Goal: Book appointment/travel/reservation

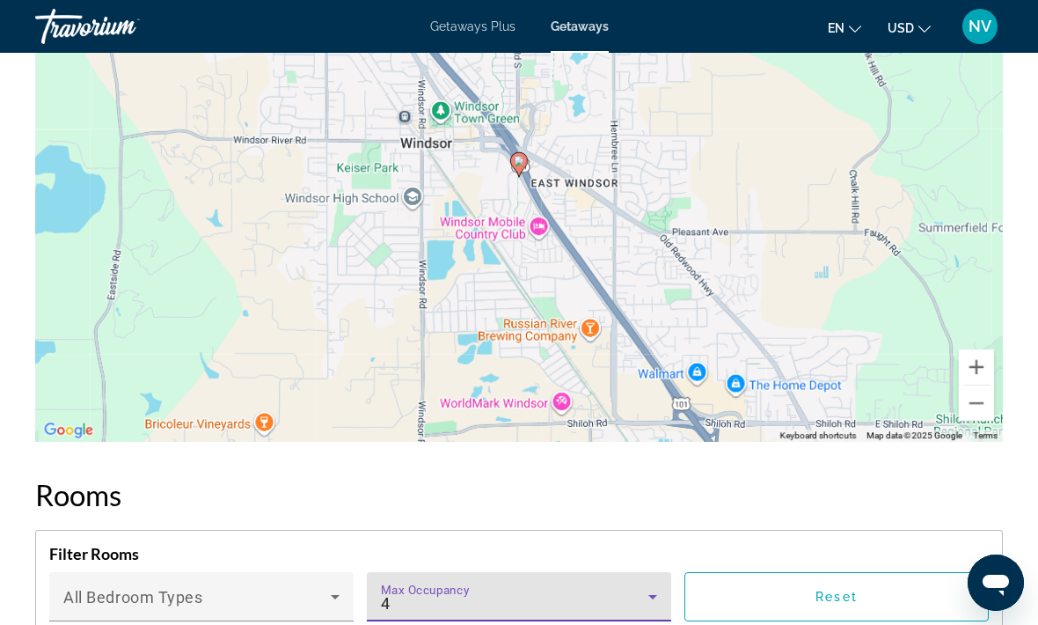
scroll to position [3301, 0]
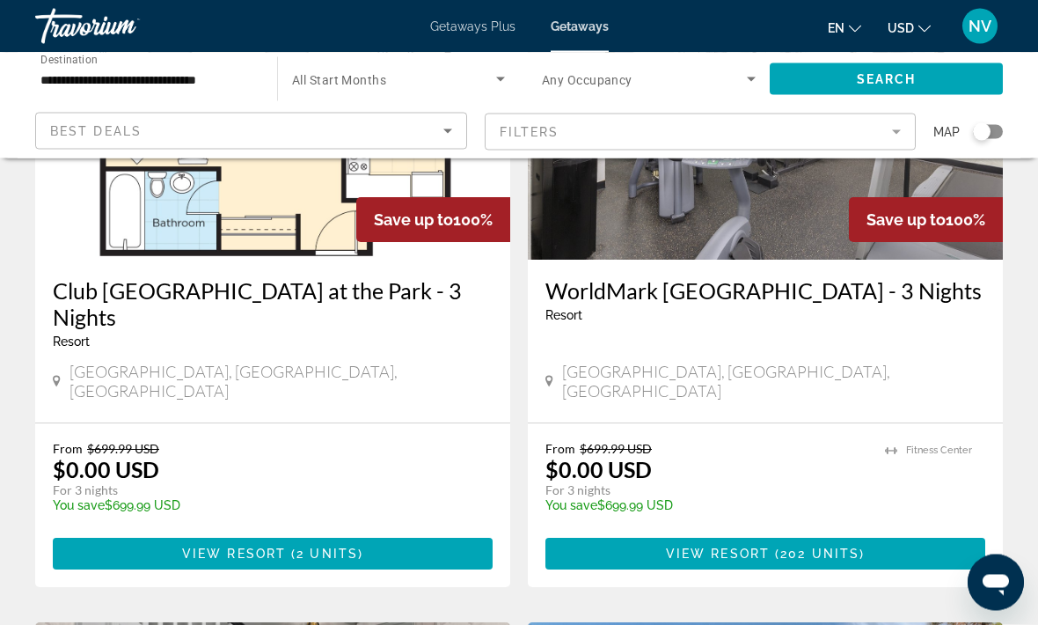
scroll to position [860, 0]
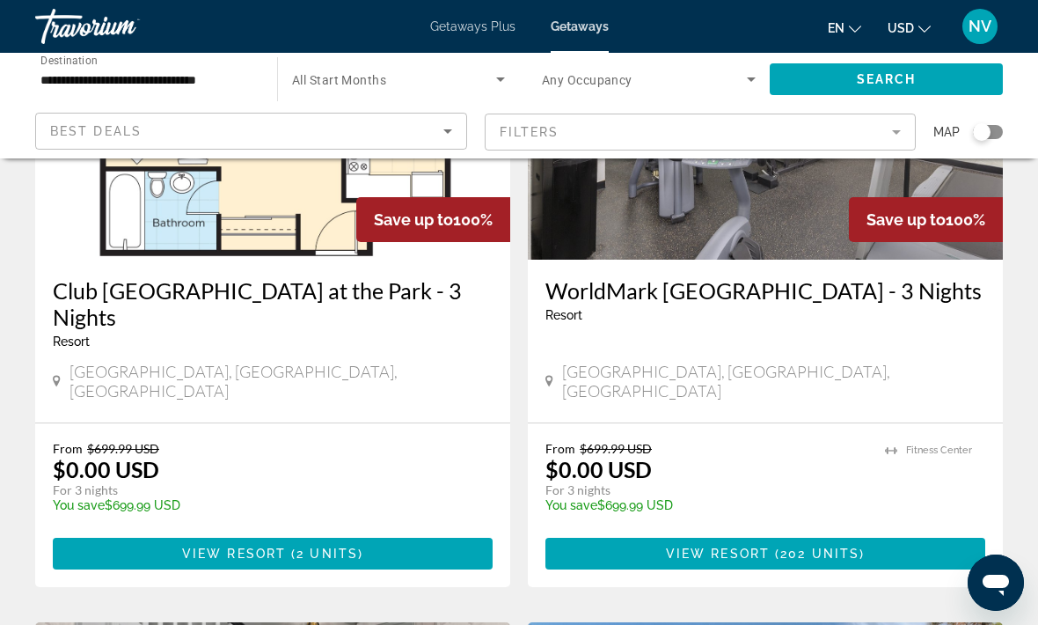
click at [410, 532] on span "Main content" at bounding box center [273, 553] width 440 height 42
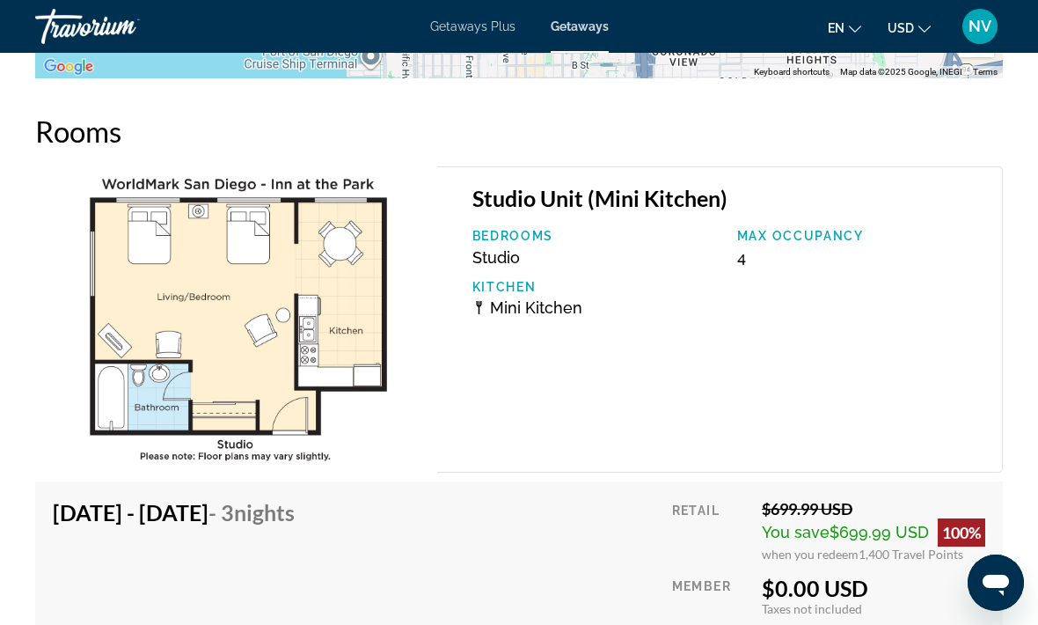
scroll to position [3224, 0]
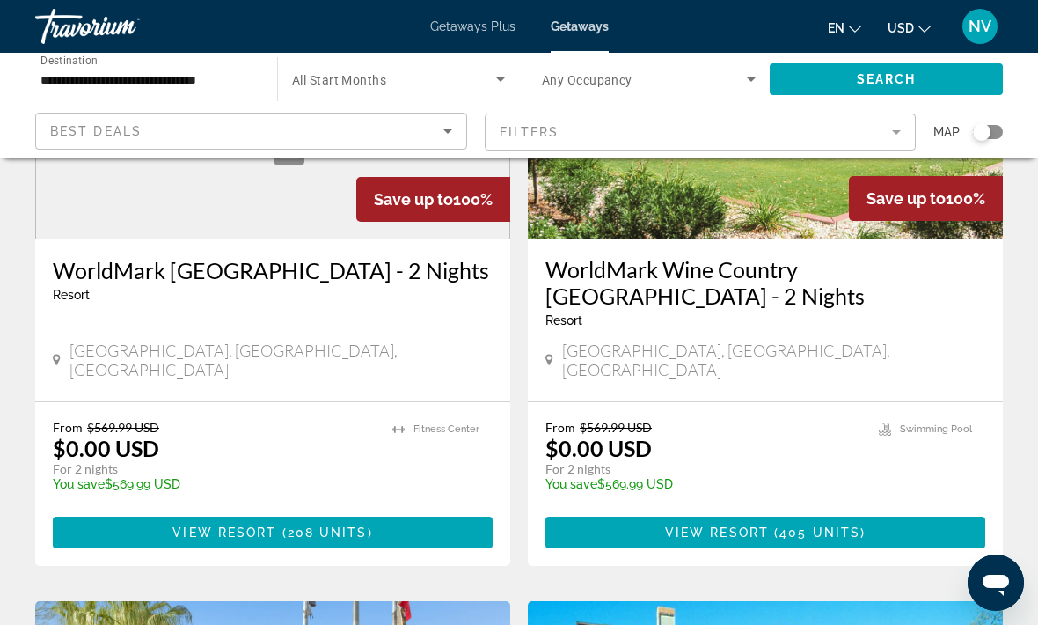
scroll to position [2151, 0]
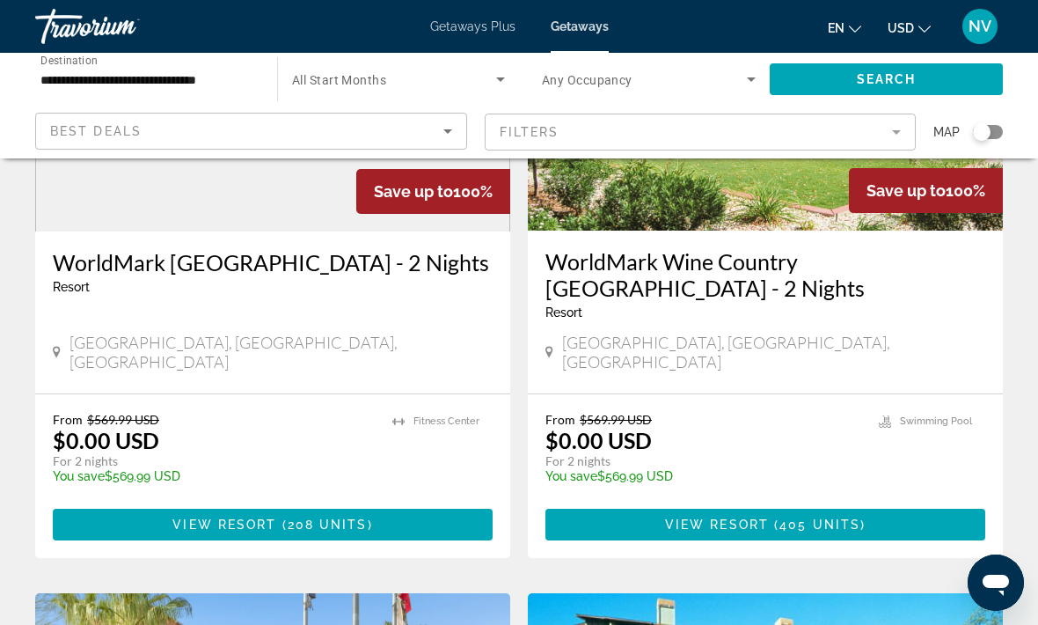
click at [169, 503] on span "Main content" at bounding box center [273, 524] width 440 height 42
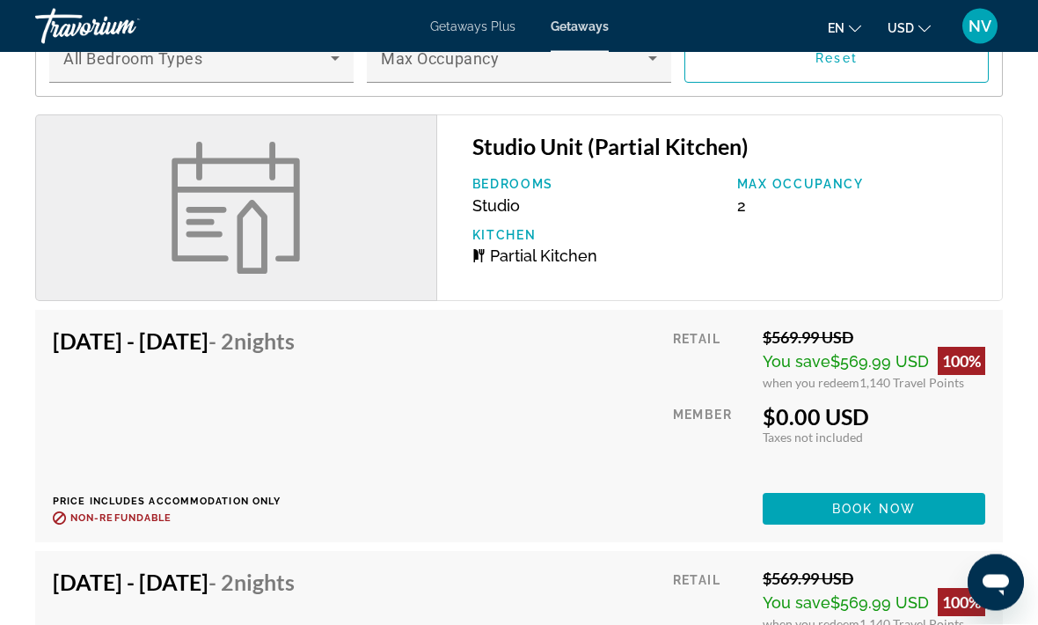
scroll to position [2562, 0]
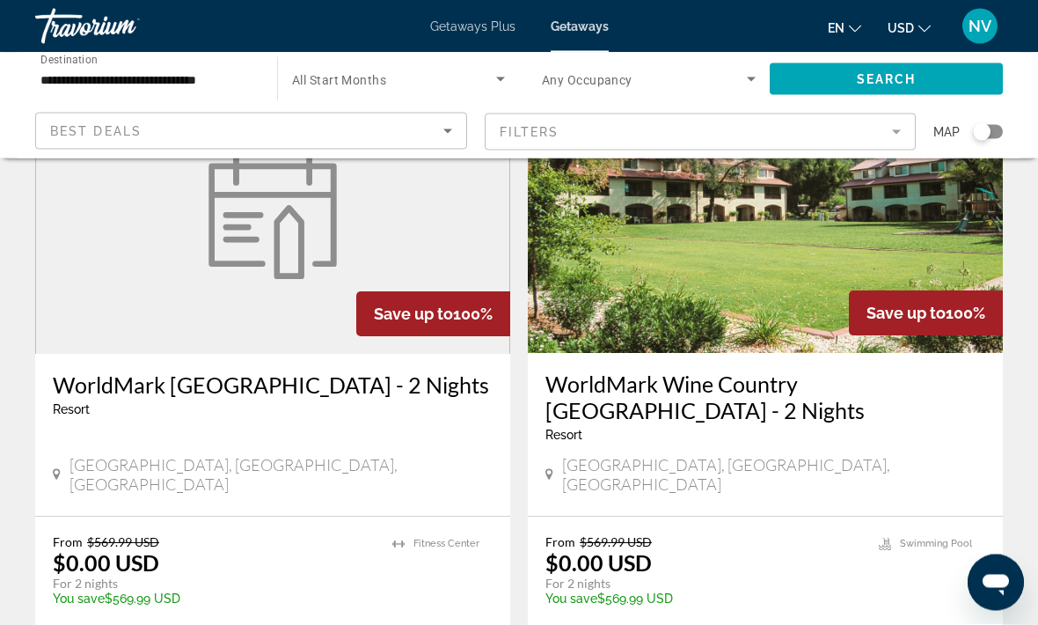
scroll to position [2029, 0]
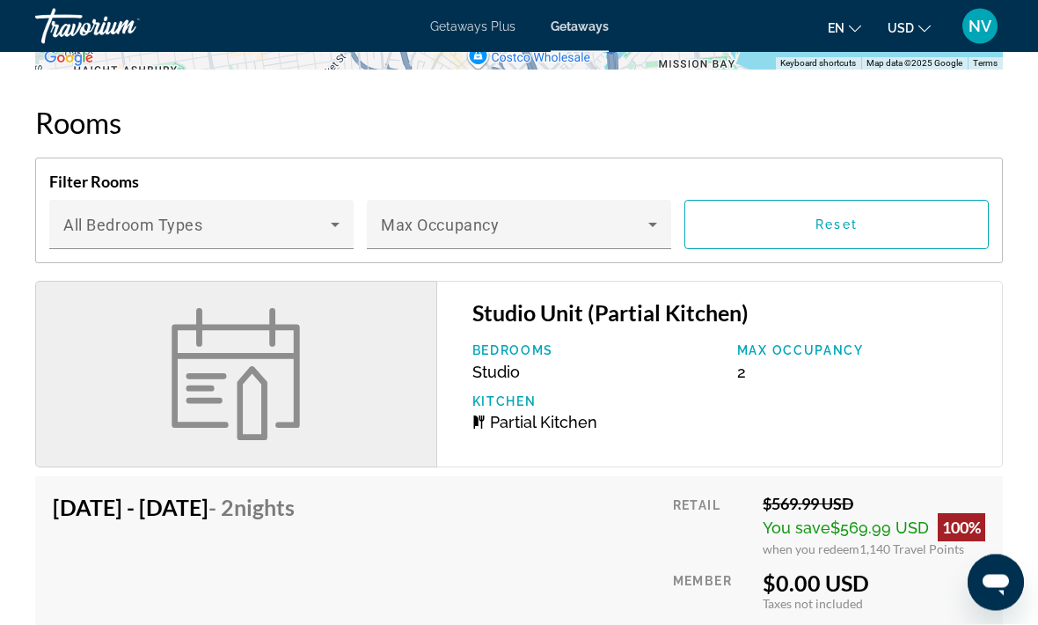
scroll to position [2396, 0]
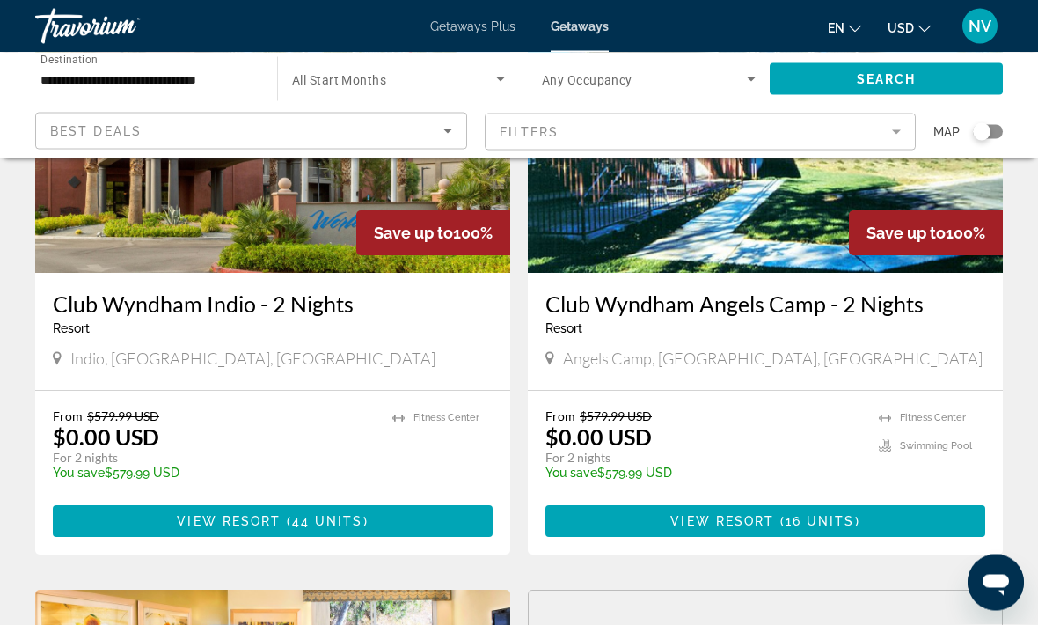
scroll to position [2753, 0]
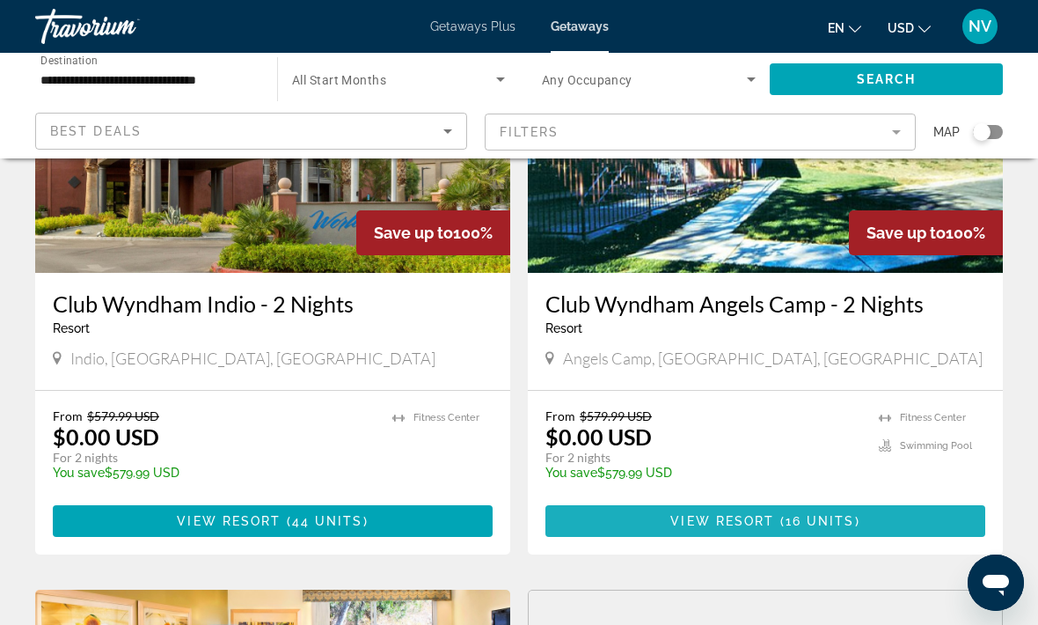
click at [872, 500] on span "Main content" at bounding box center [765, 521] width 440 height 42
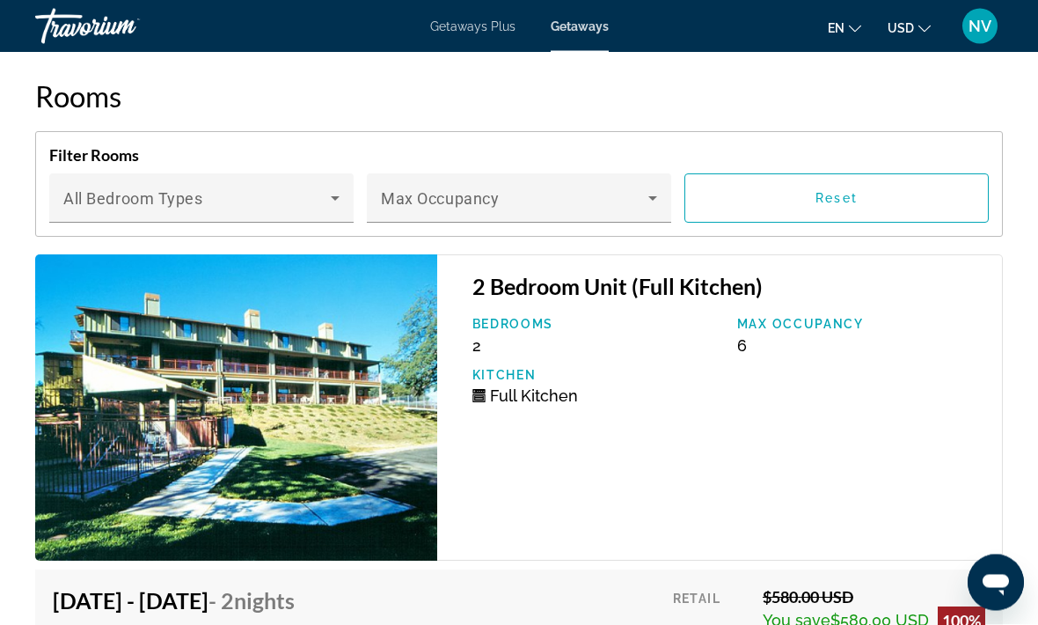
scroll to position [3643, 0]
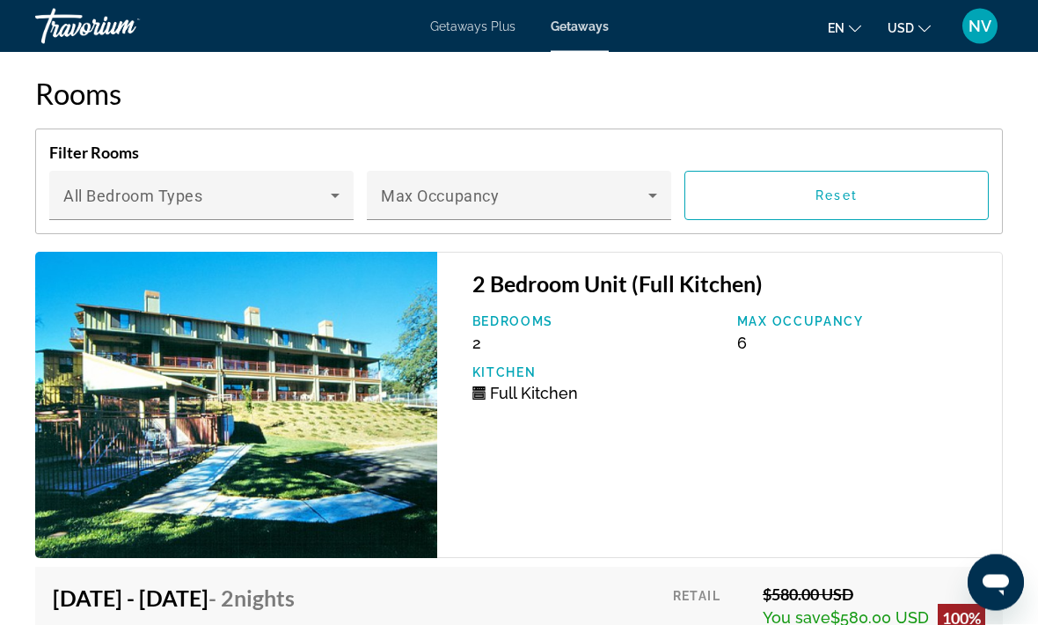
click at [654, 200] on icon "Main content" at bounding box center [652, 196] width 21 height 21
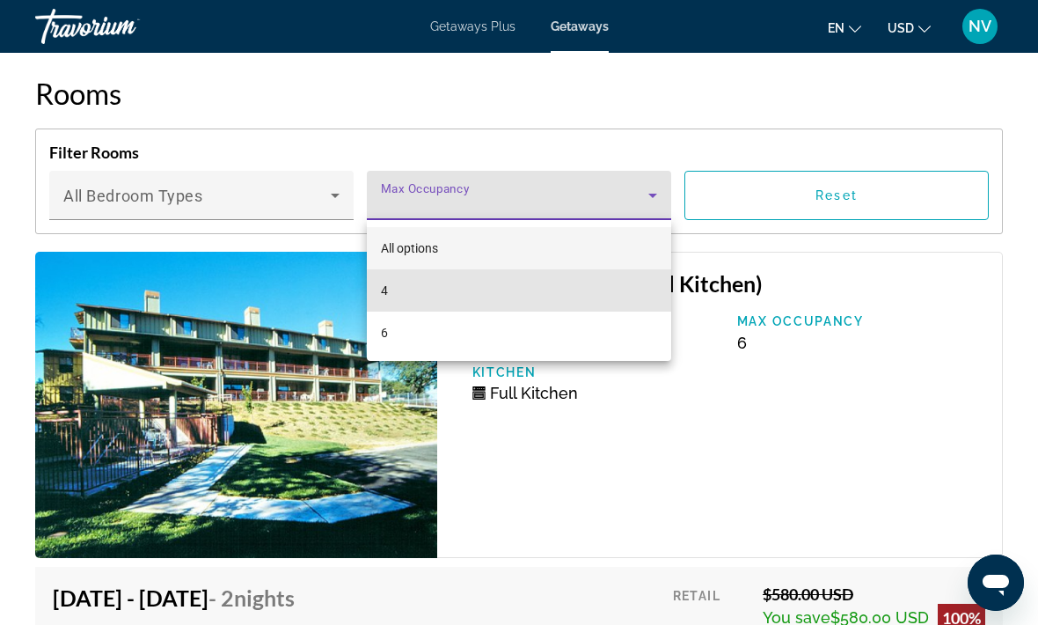
click at [634, 293] on mat-option "4" at bounding box center [519, 290] width 304 height 42
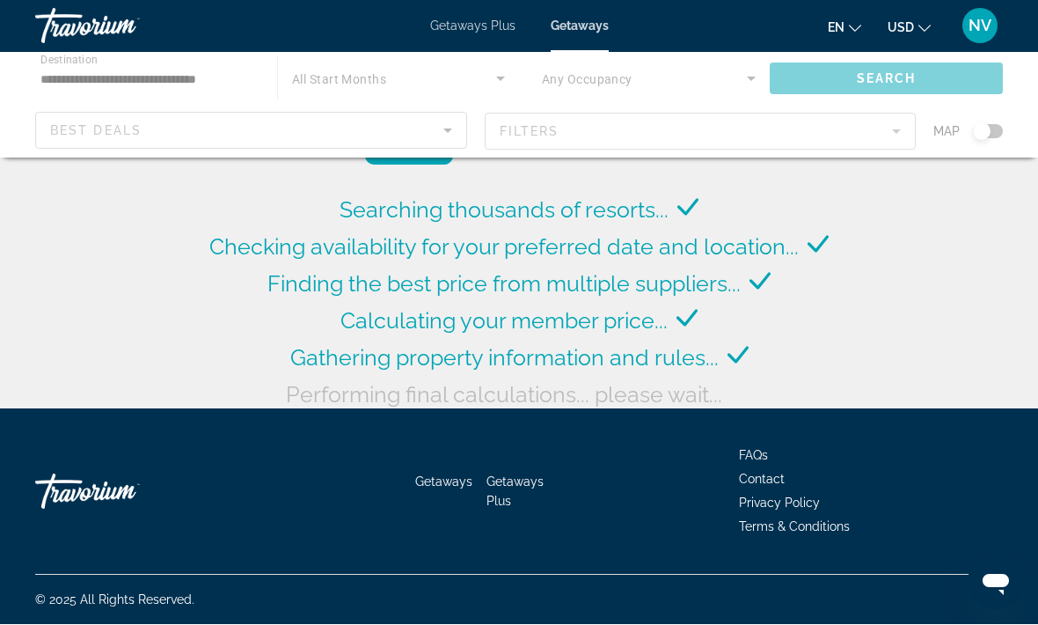
scroll to position [68, 0]
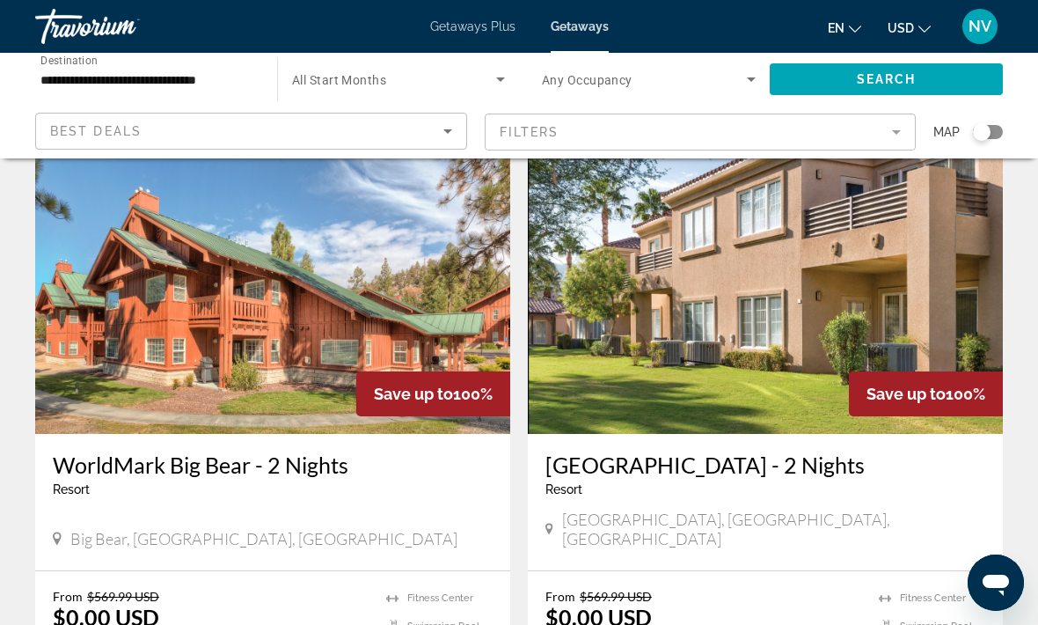
click at [505, 79] on icon "Search widget" at bounding box center [500, 79] width 21 height 21
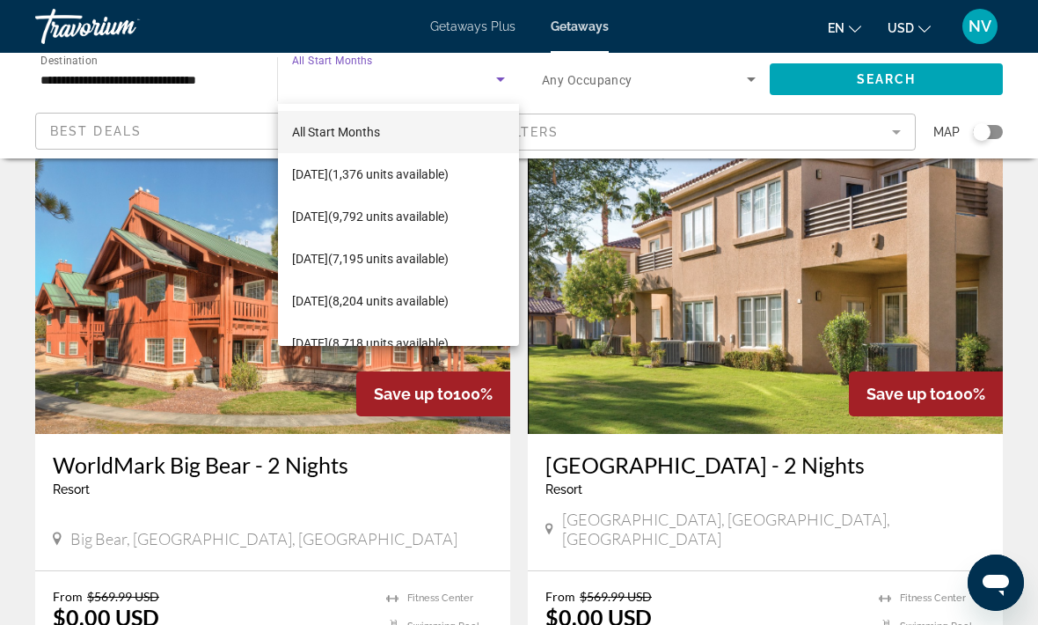
click at [437, 176] on span "[DATE] (1,376 units available)" at bounding box center [370, 174] width 157 height 21
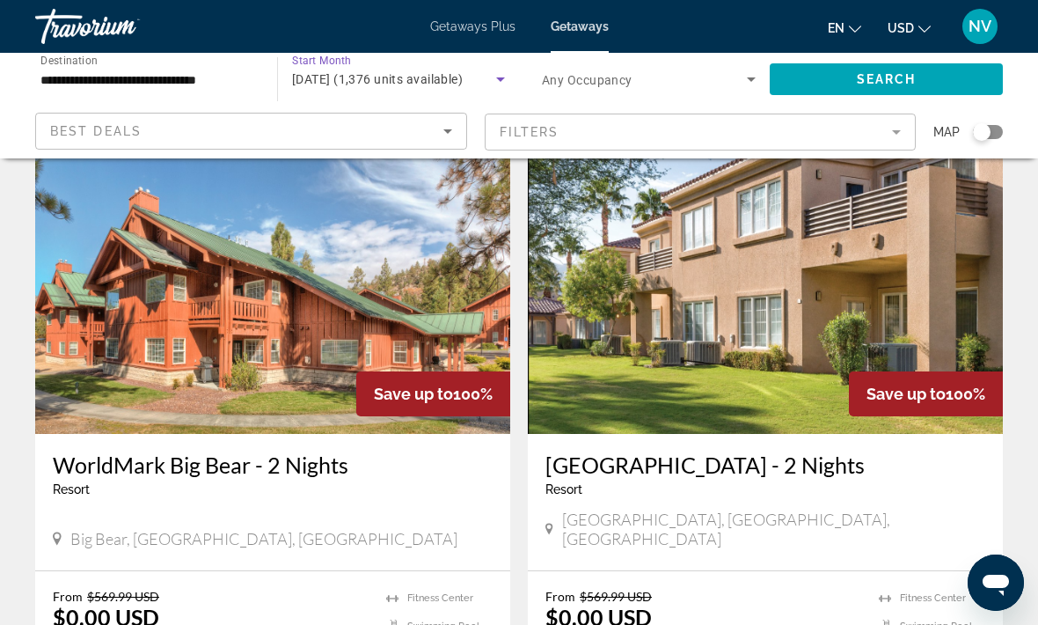
click at [873, 79] on span "Search" at bounding box center [887, 79] width 60 height 14
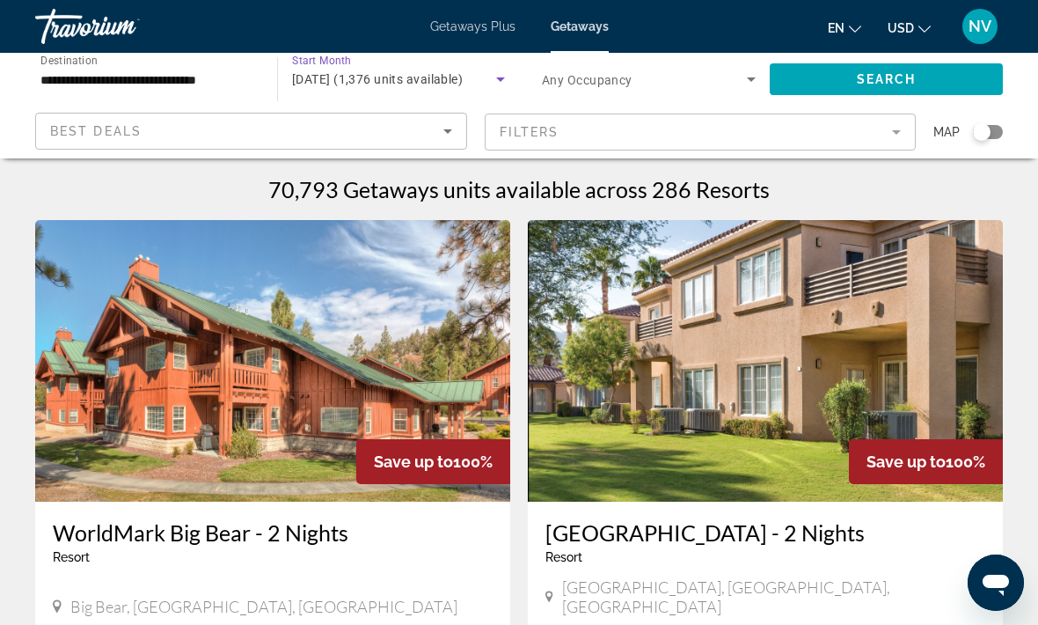
scroll to position [58, 0]
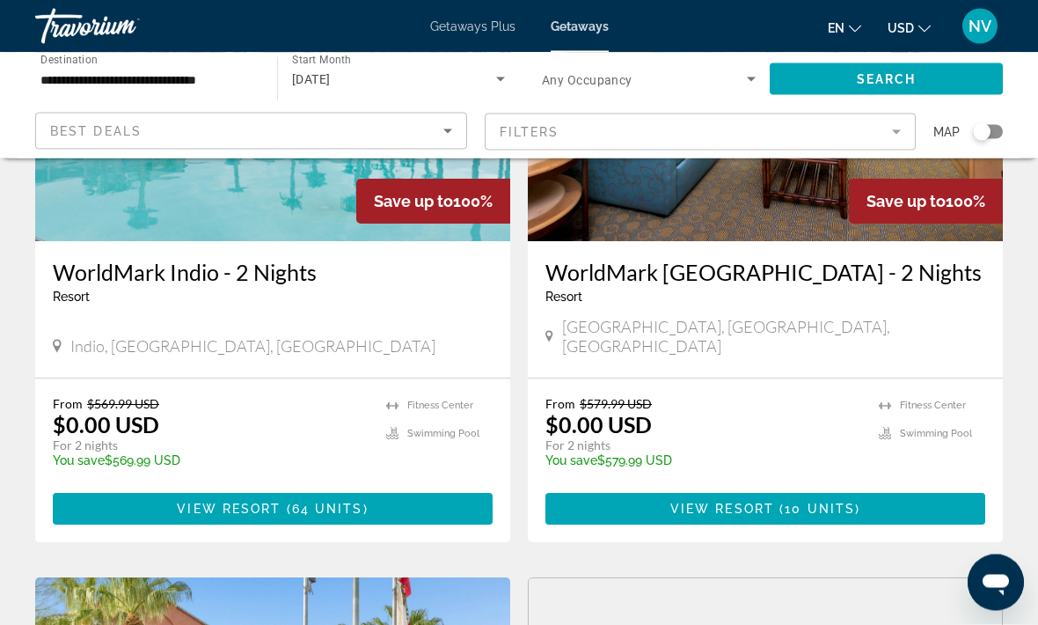
click at [864, 494] on span "Main content" at bounding box center [765, 509] width 440 height 42
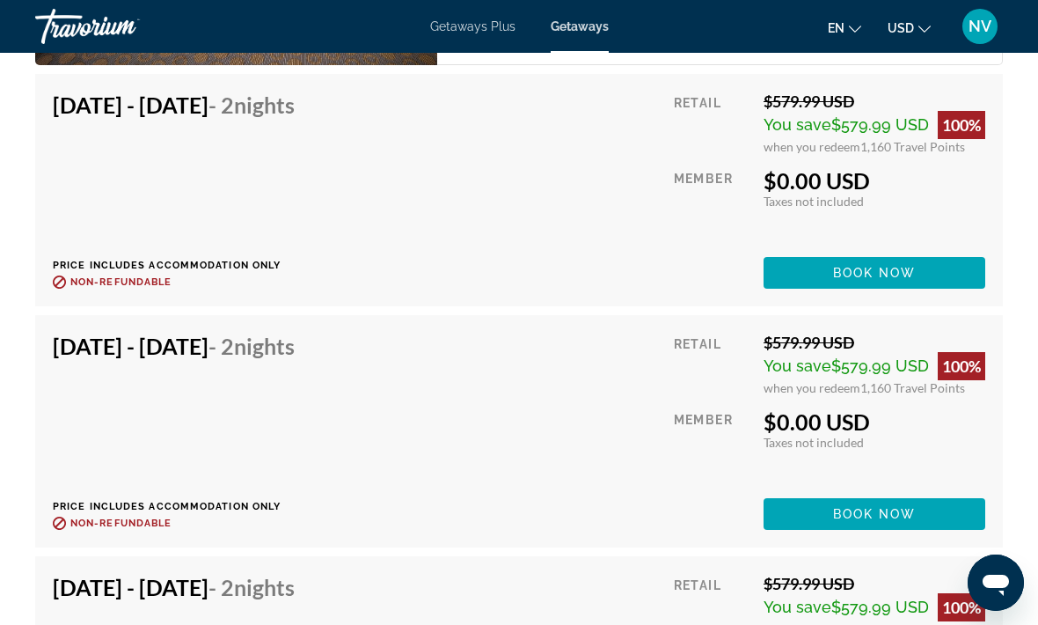
scroll to position [4158, 0]
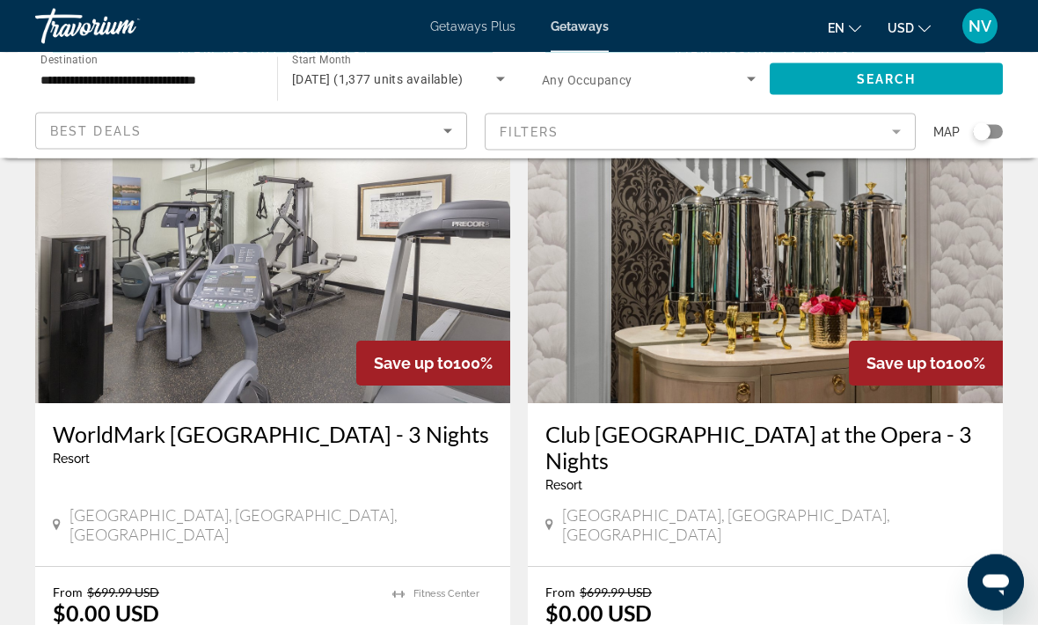
scroll to position [3274, 0]
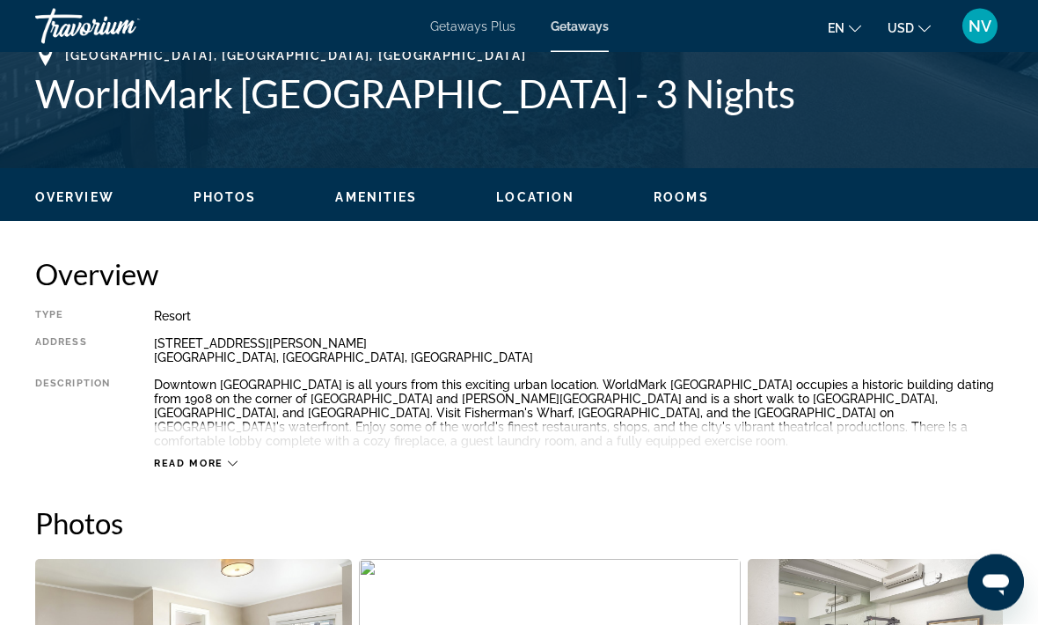
scroll to position [94, 0]
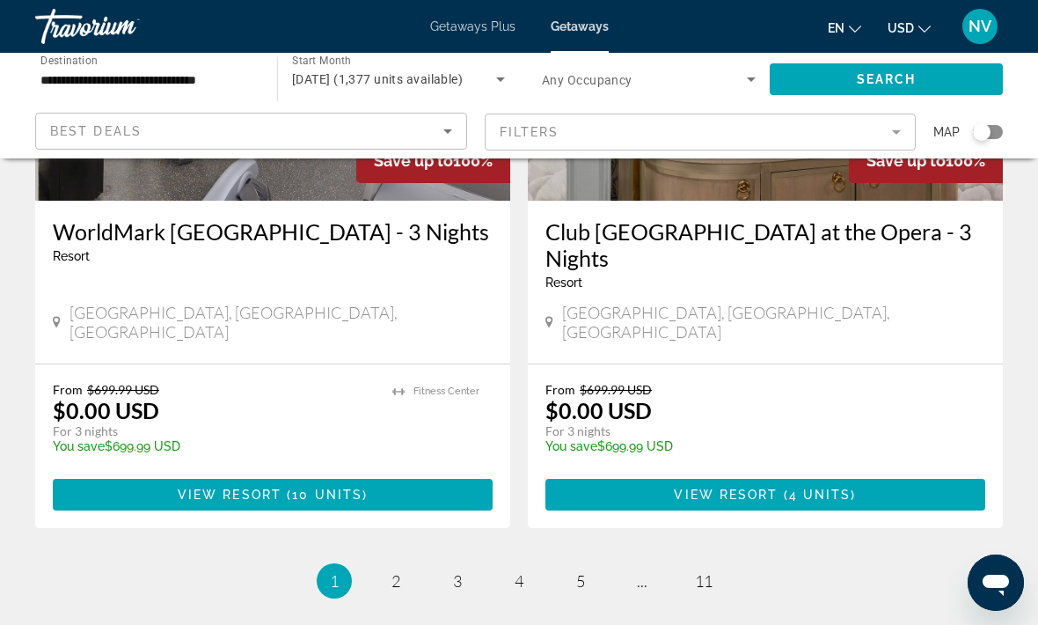
scroll to position [3546, 0]
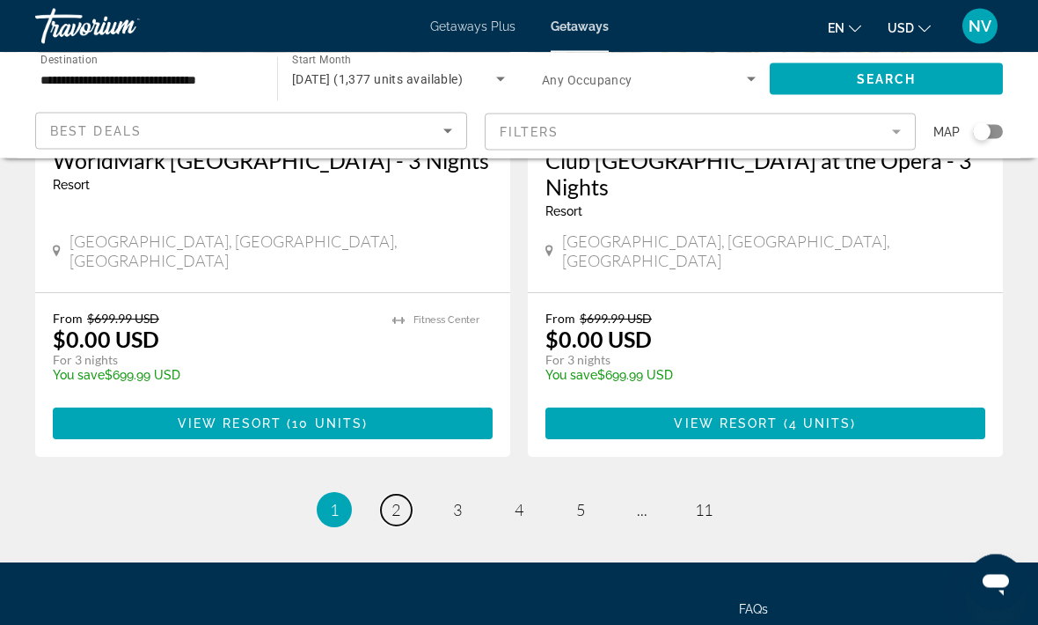
click at [405, 495] on link "page 2" at bounding box center [396, 510] width 31 height 31
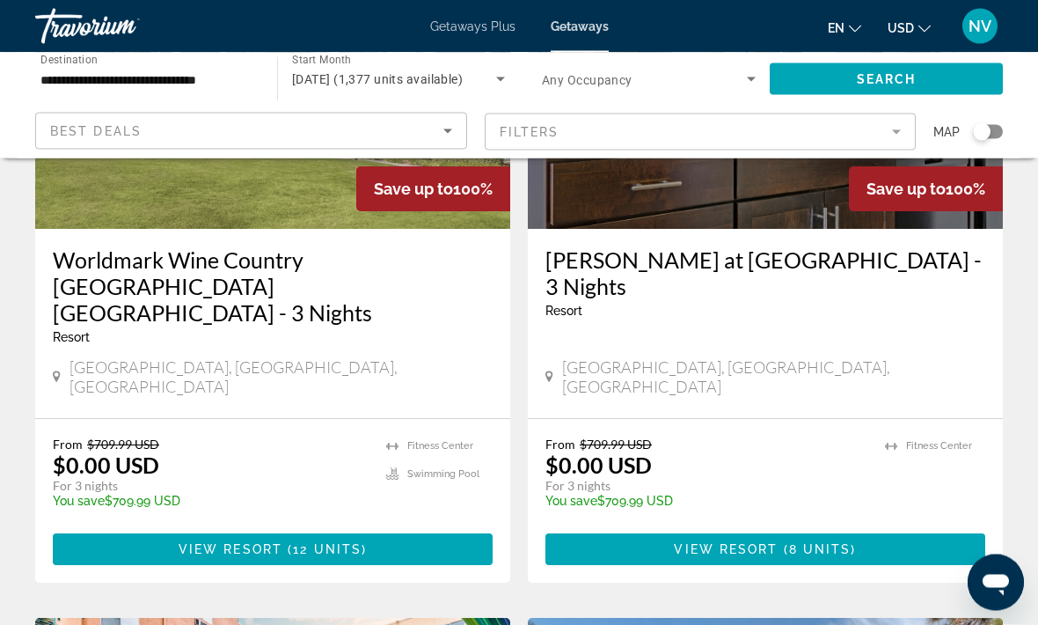
scroll to position [867, 0]
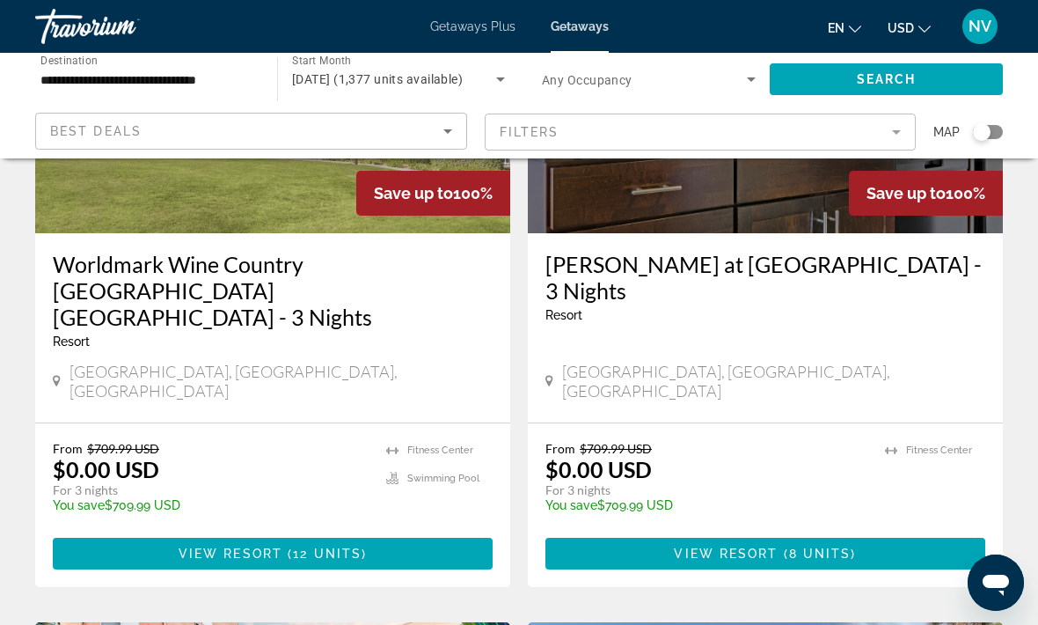
click at [106, 532] on span "Main content" at bounding box center [273, 553] width 440 height 42
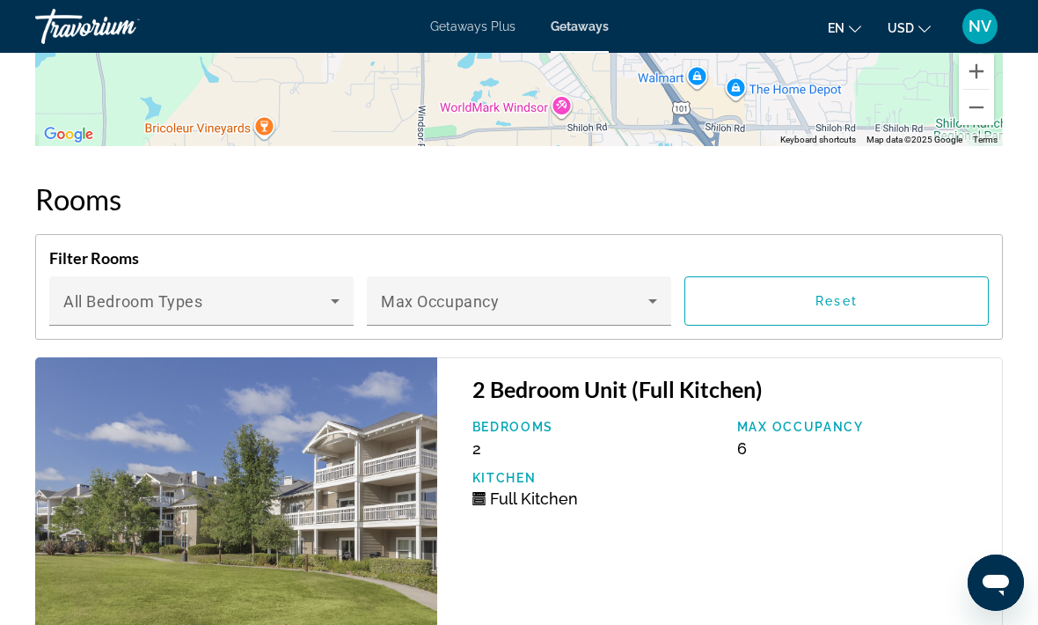
scroll to position [3547, 0]
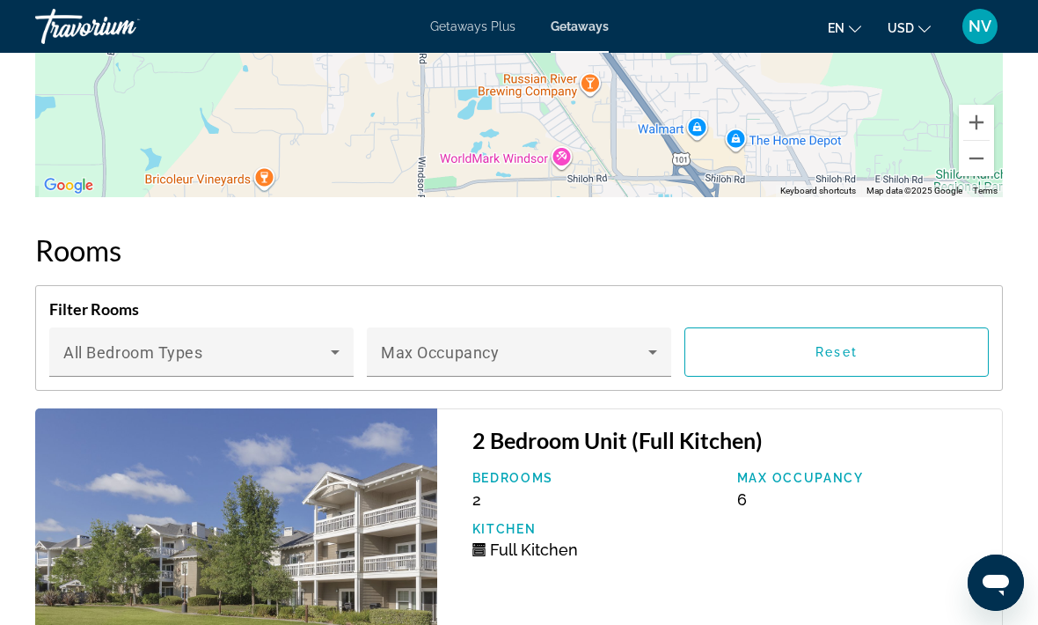
click at [661, 341] on icon "Main content" at bounding box center [652, 351] width 21 height 21
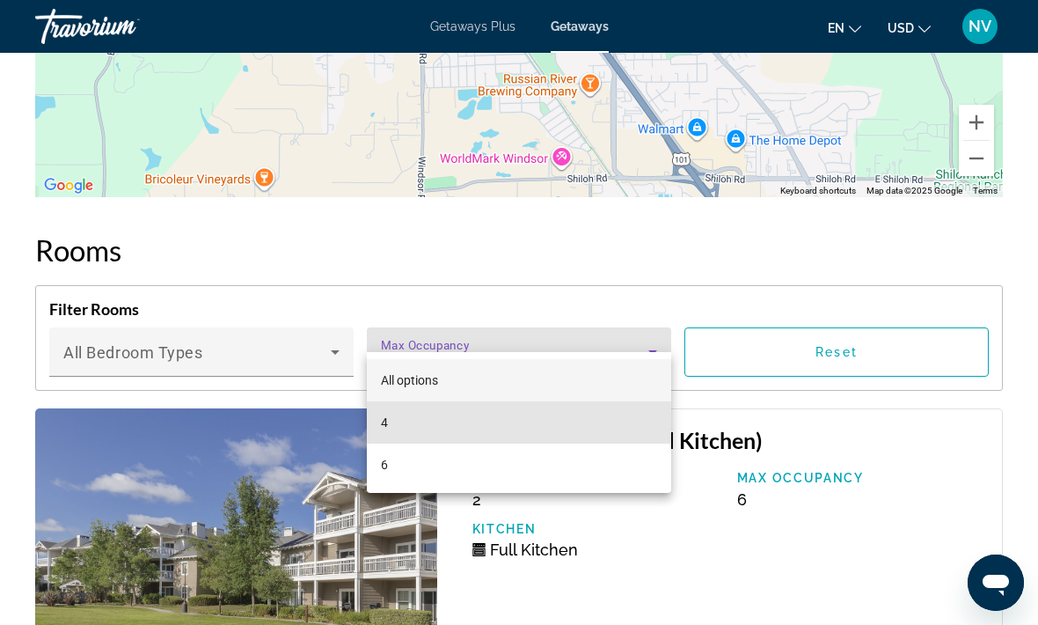
click at [392, 418] on mat-option "4" at bounding box center [519, 422] width 304 height 42
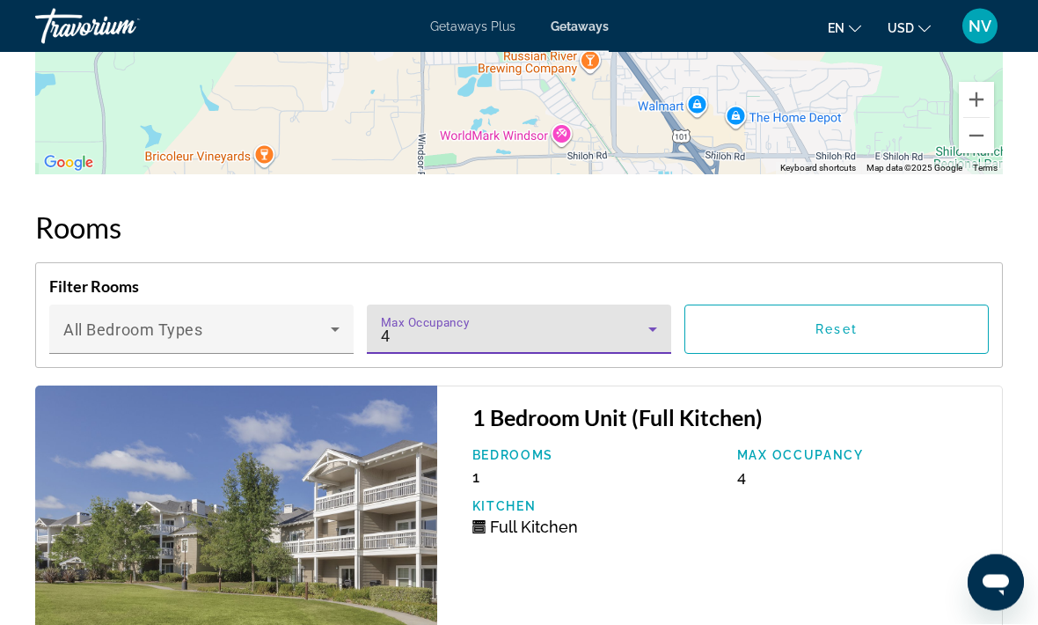
scroll to position [3559, 0]
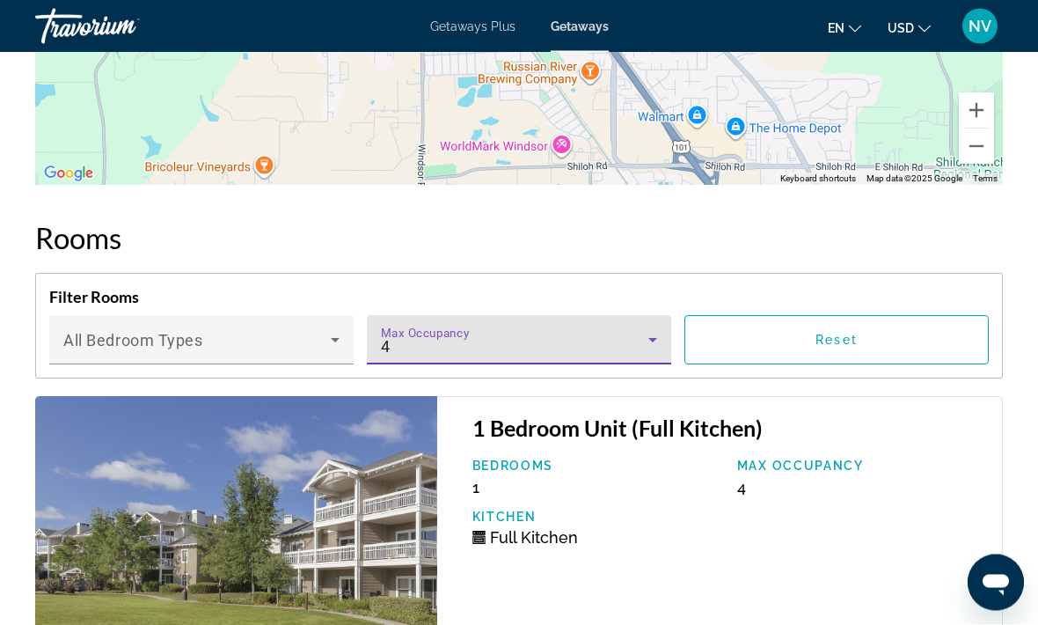
click at [655, 330] on icon "Main content" at bounding box center [652, 340] width 21 height 21
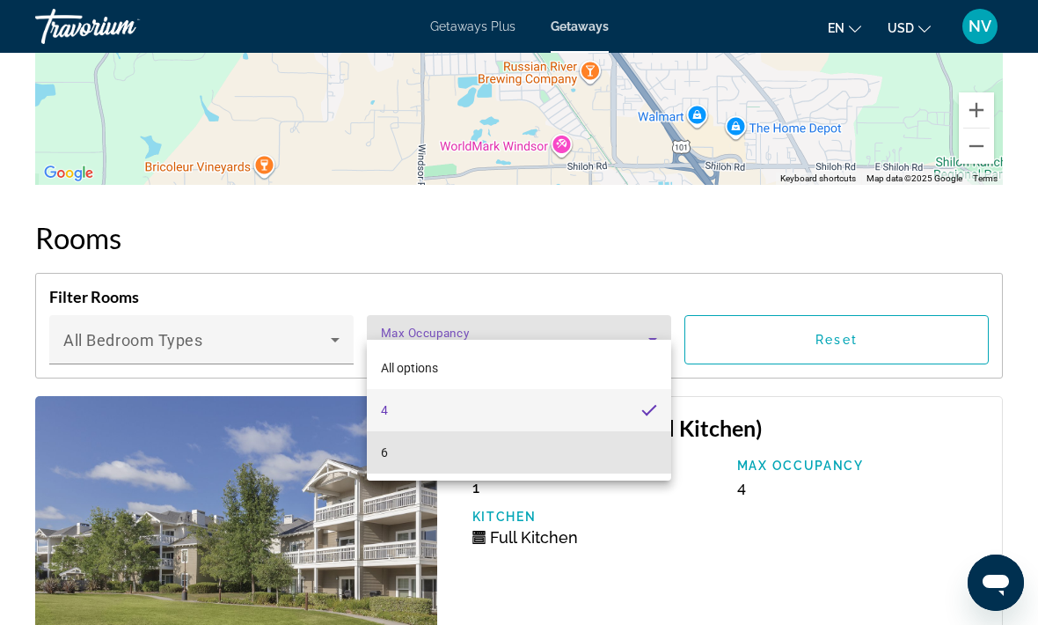
click at [444, 460] on mat-option "6" at bounding box center [519, 452] width 304 height 42
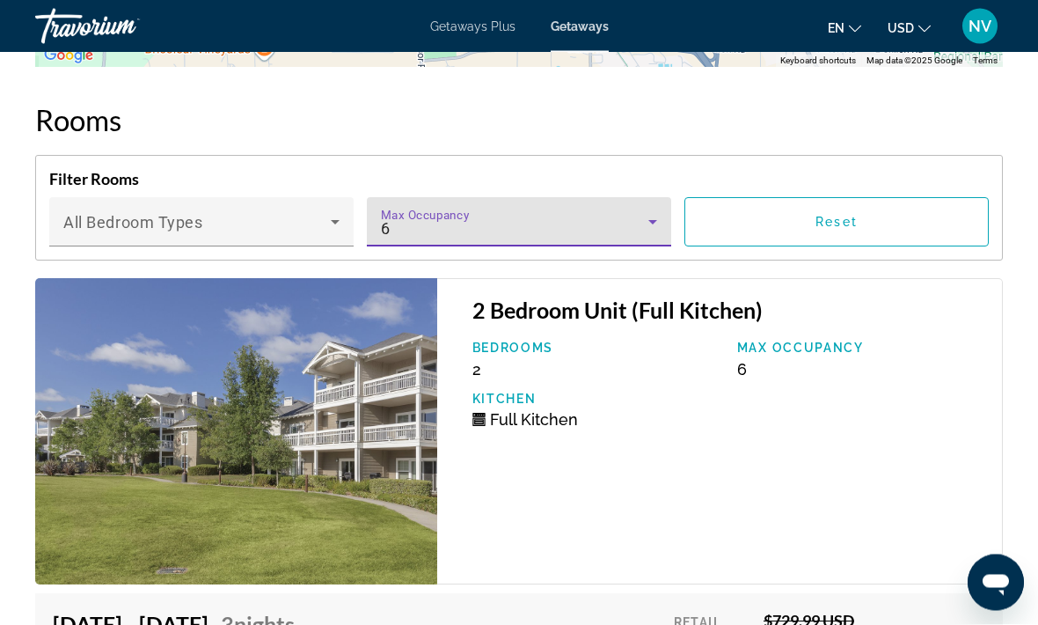
scroll to position [3768, 0]
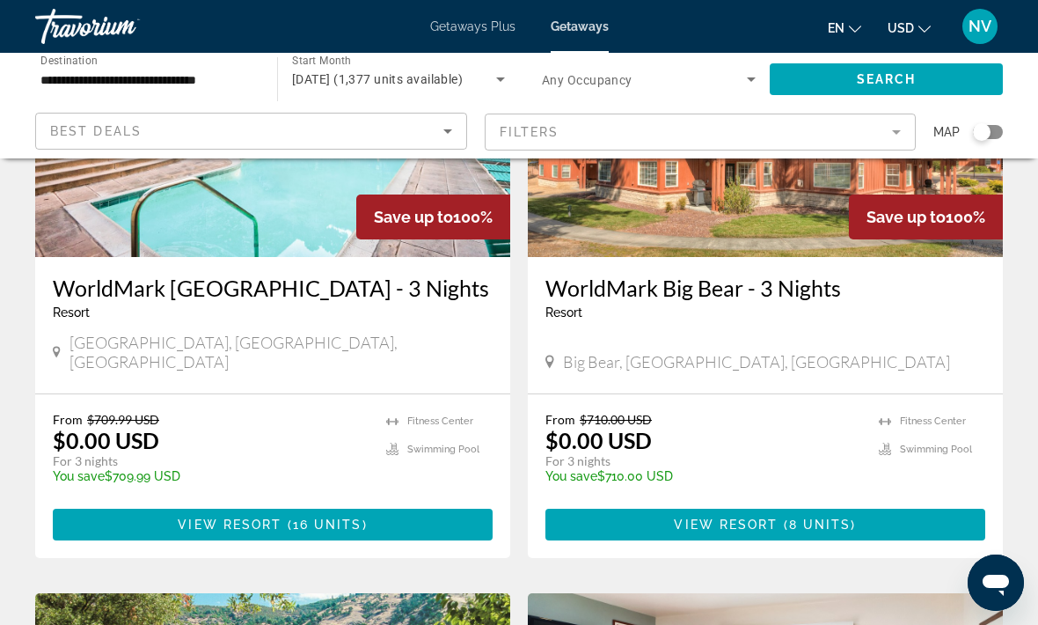
scroll to position [1513, 0]
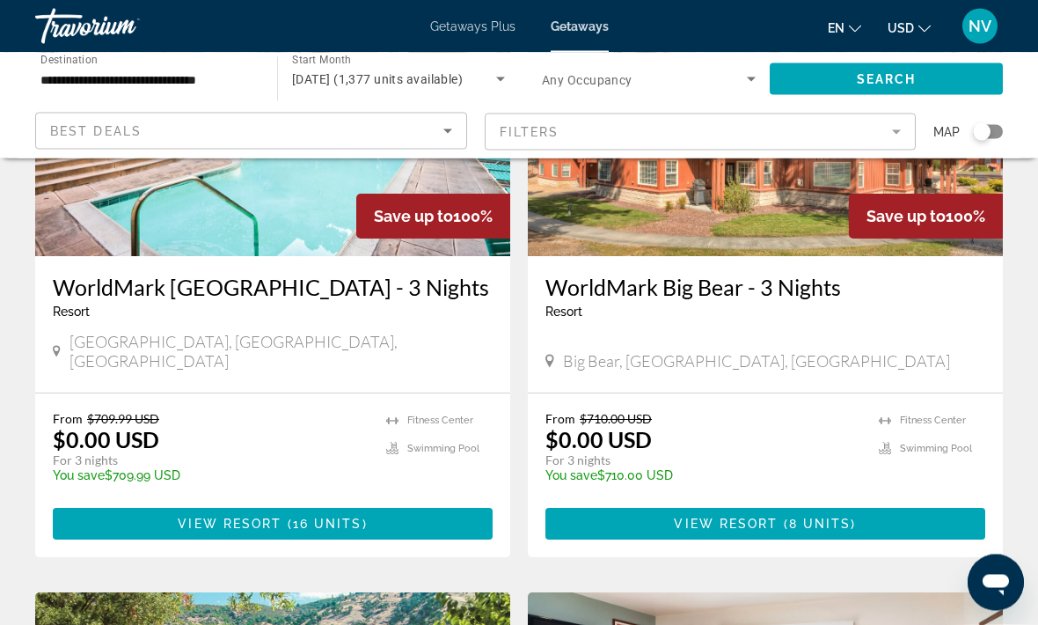
click at [183, 517] on span "View Resort" at bounding box center [230, 524] width 104 height 14
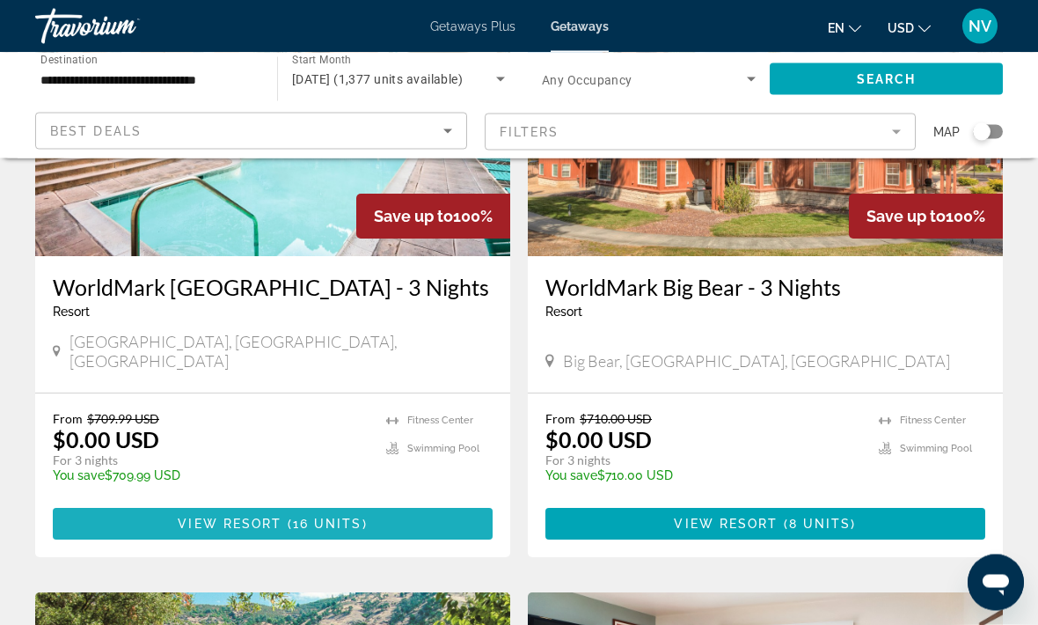
scroll to position [1514, 0]
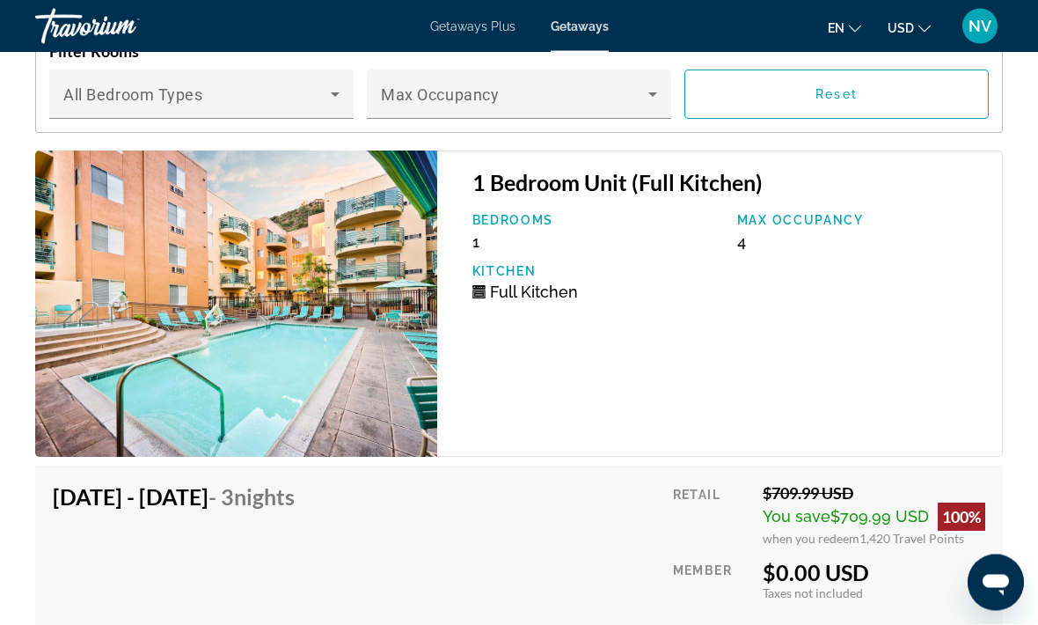
scroll to position [3881, 0]
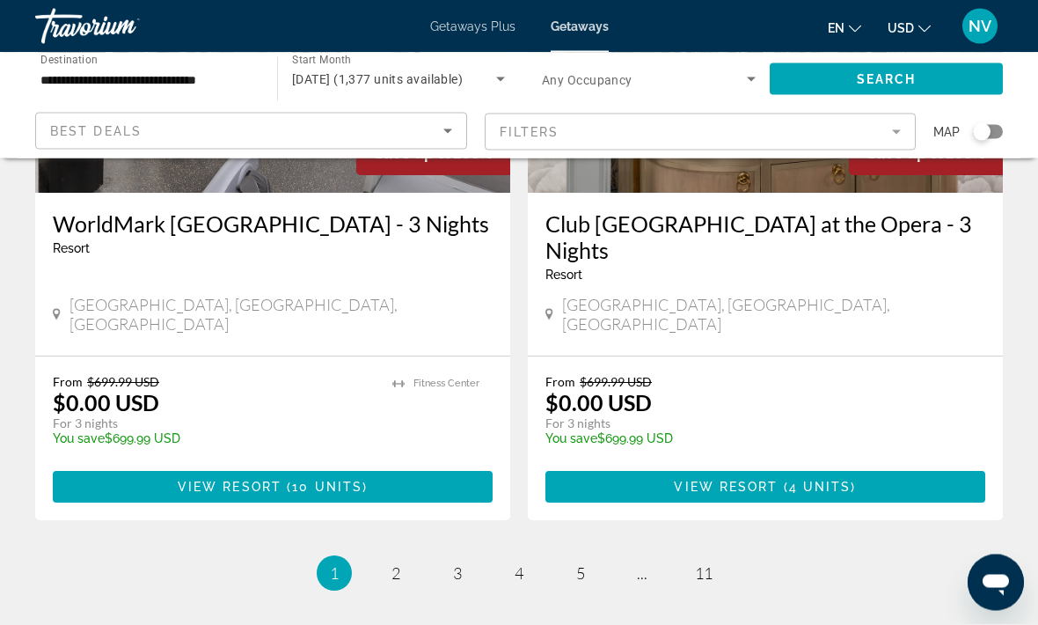
scroll to position [3546, 0]
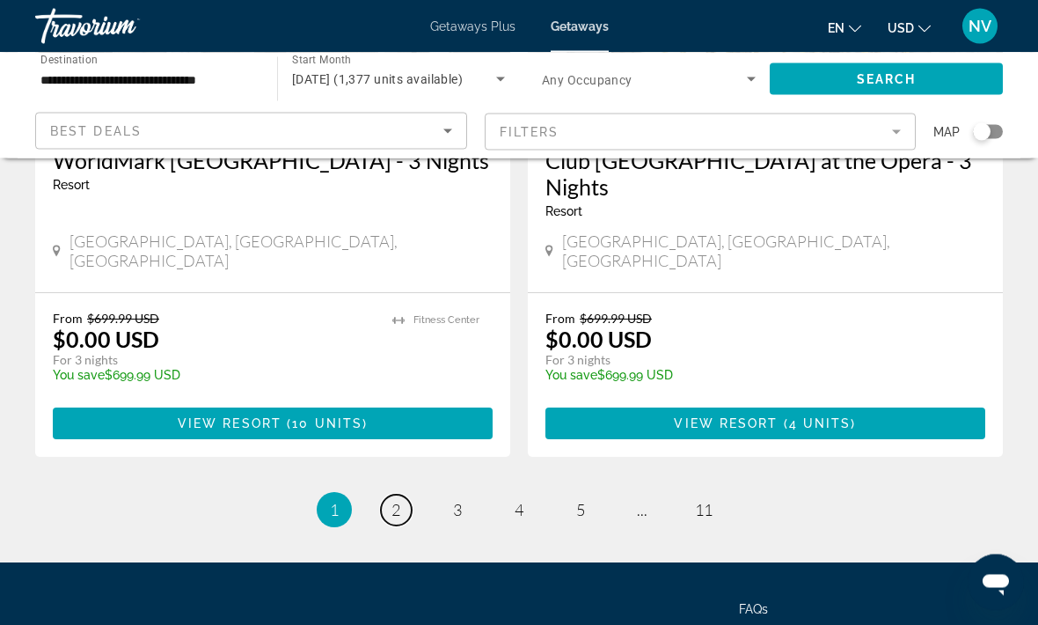
click at [394, 501] on span "2" at bounding box center [395, 510] width 9 height 19
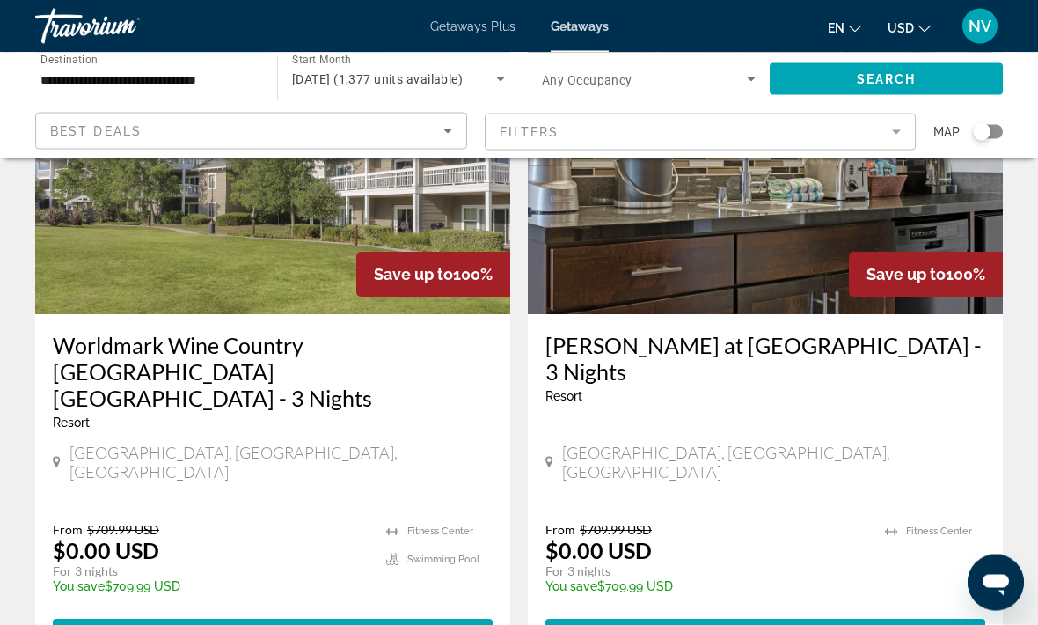
scroll to position [787, 0]
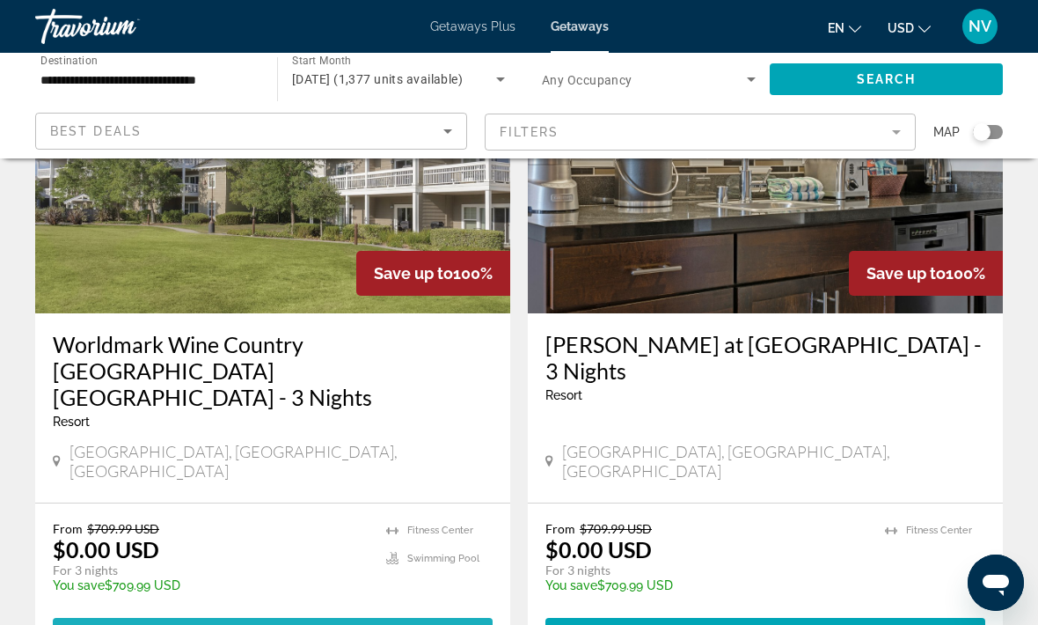
click at [289, 624] on span "( 12 units )" at bounding box center [324, 633] width 84 height 14
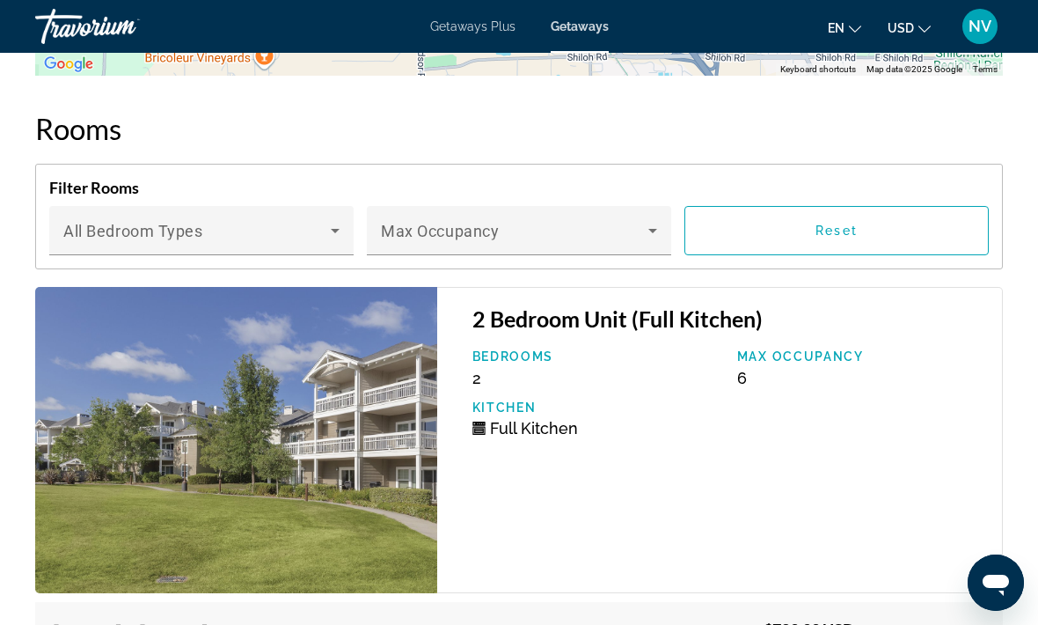
scroll to position [3667, 0]
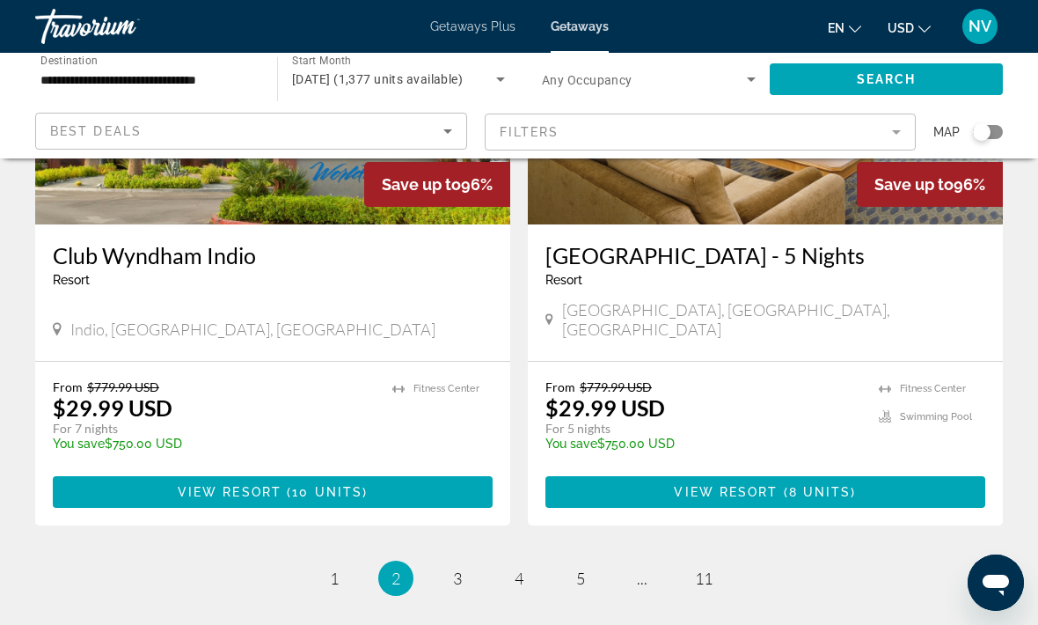
scroll to position [3452, 0]
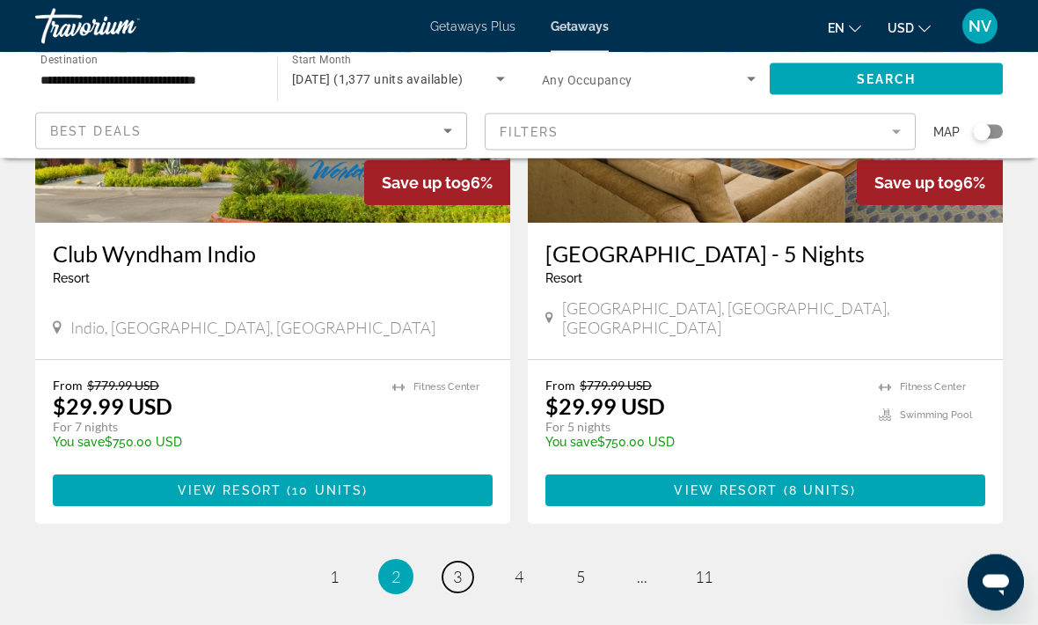
click at [467, 562] on link "page 3" at bounding box center [458, 577] width 31 height 31
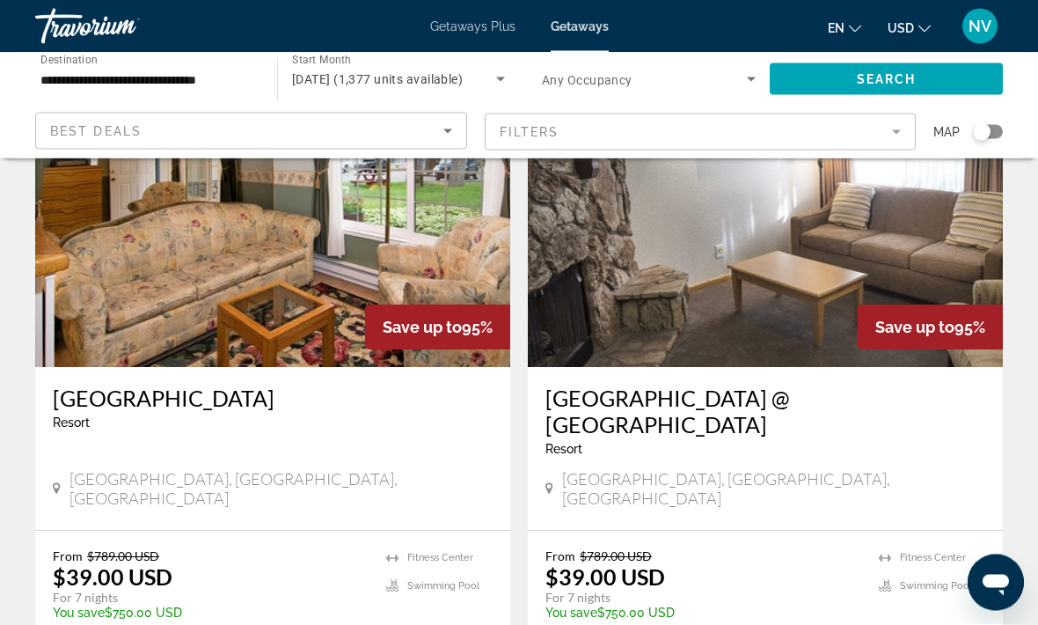
scroll to position [781, 0]
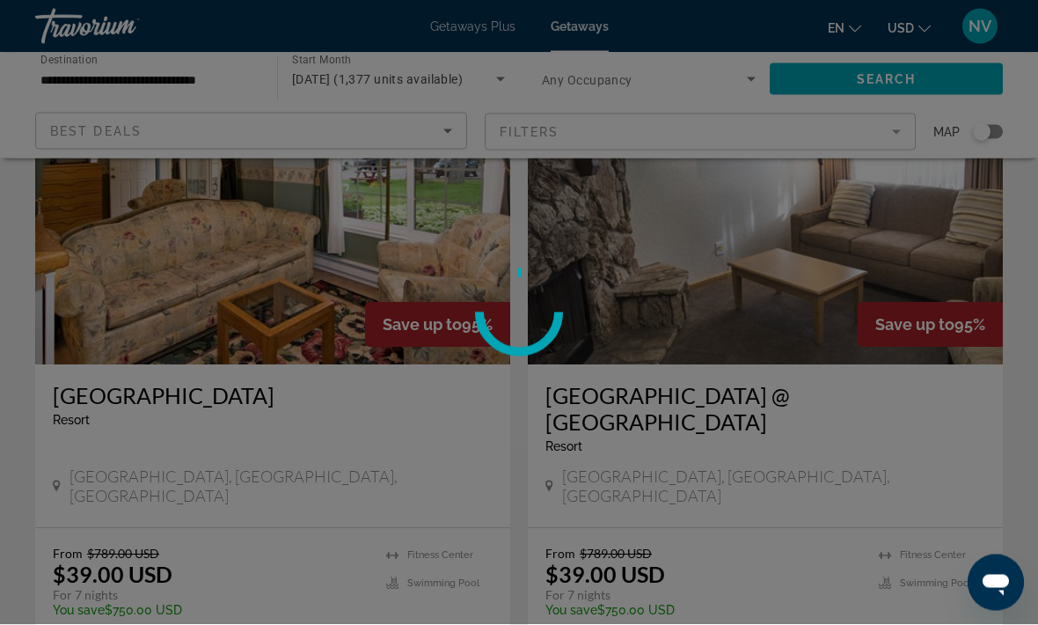
scroll to position [782, 0]
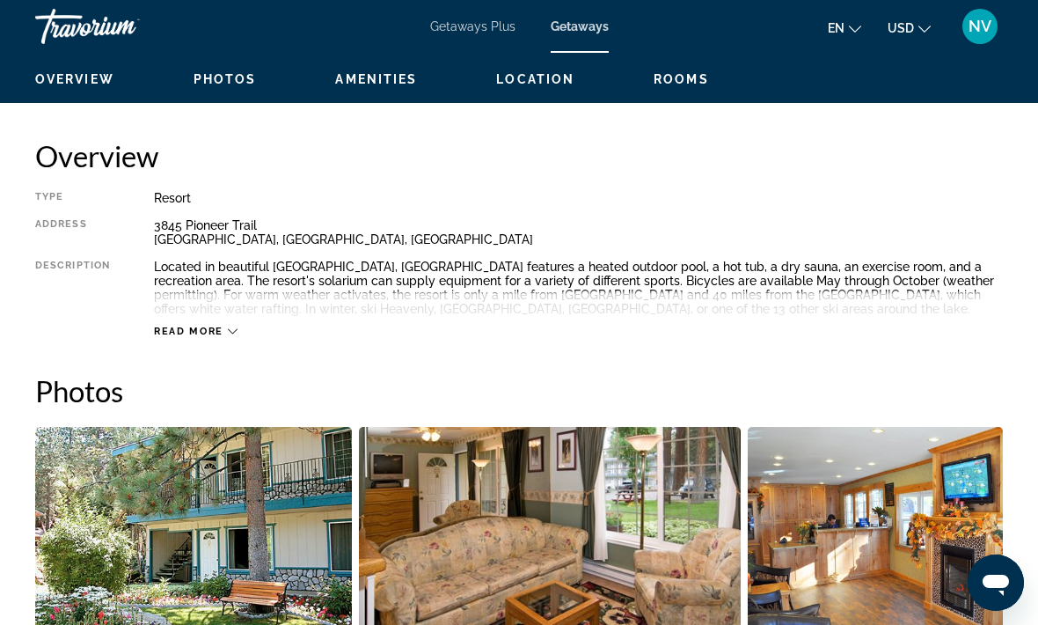
scroll to position [823, 0]
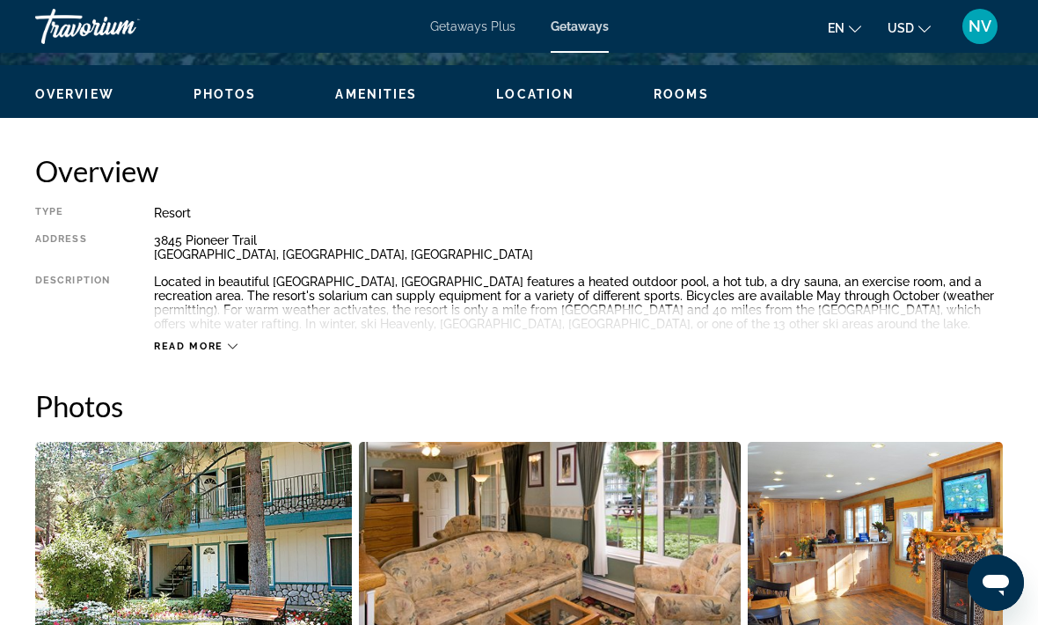
click at [201, 350] on span "Read more" at bounding box center [189, 345] width 70 height 11
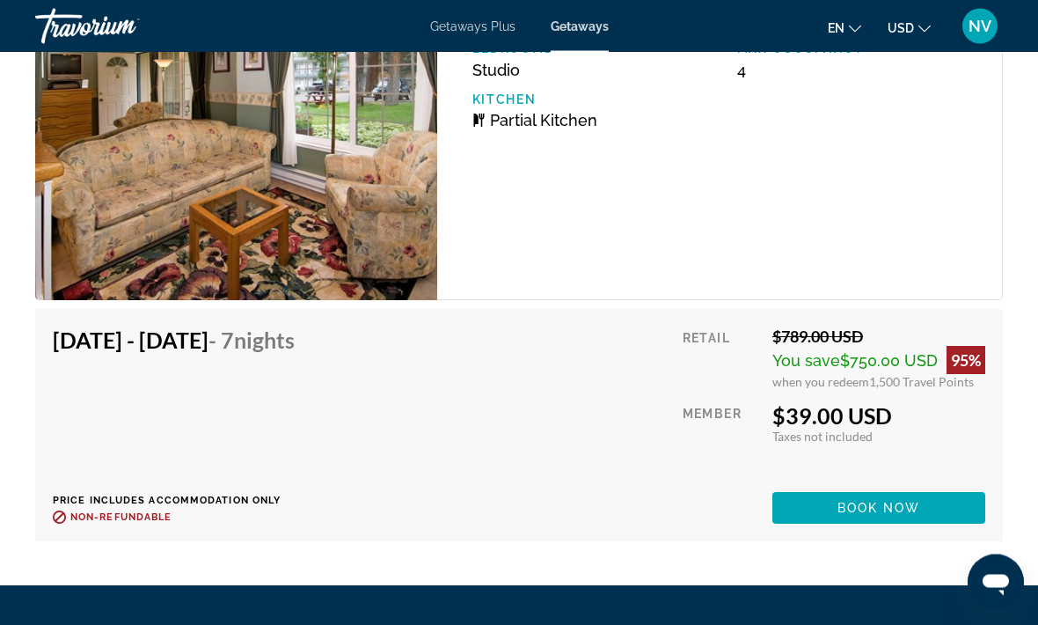
scroll to position [3501, 0]
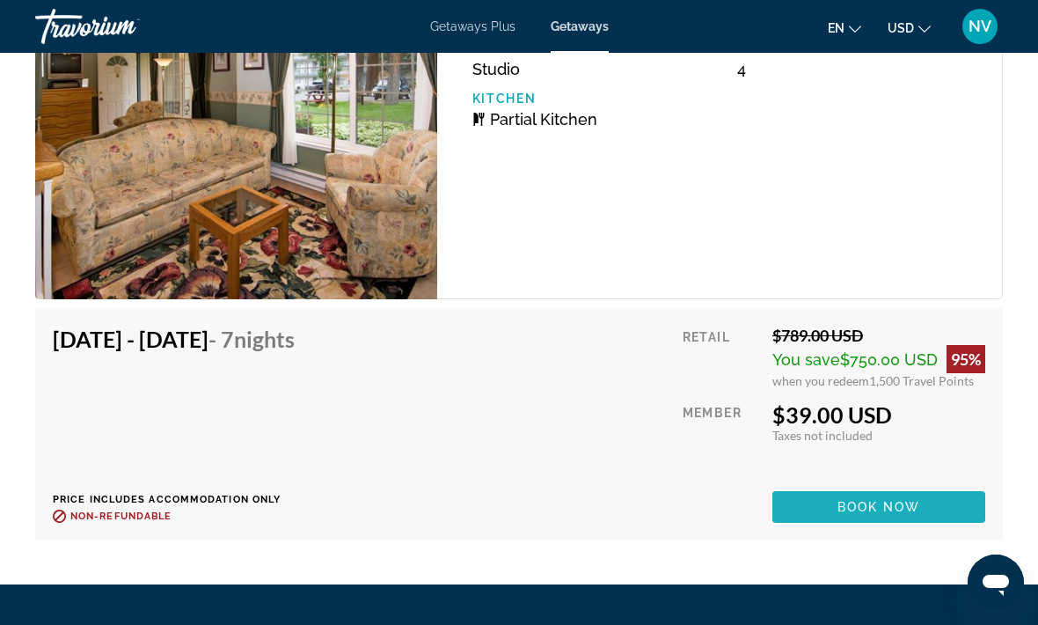
click at [834, 509] on span "Main content" at bounding box center [878, 507] width 213 height 42
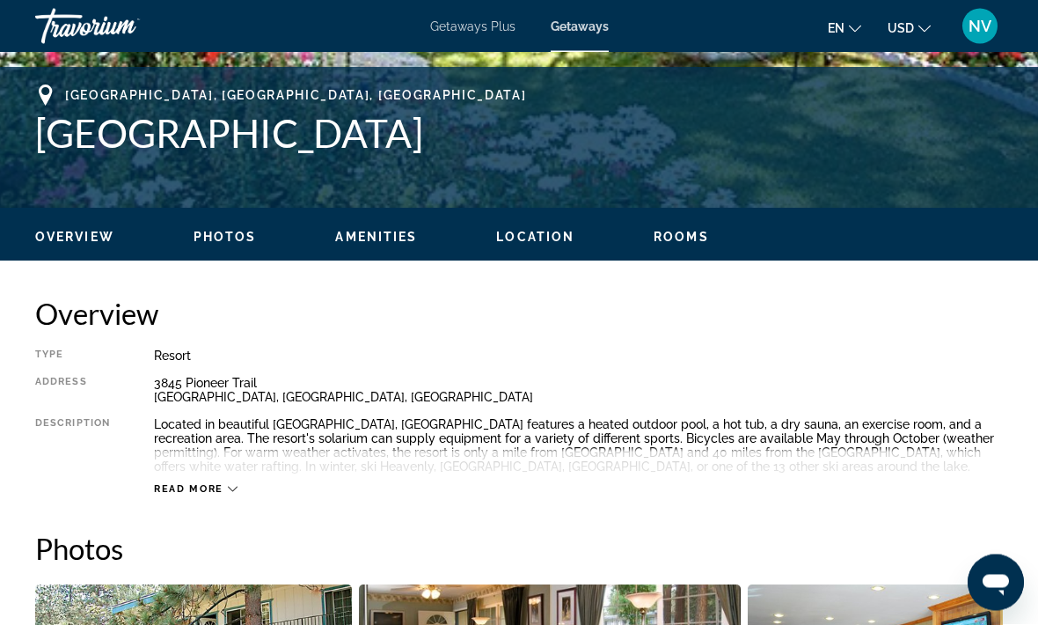
scroll to position [697, 0]
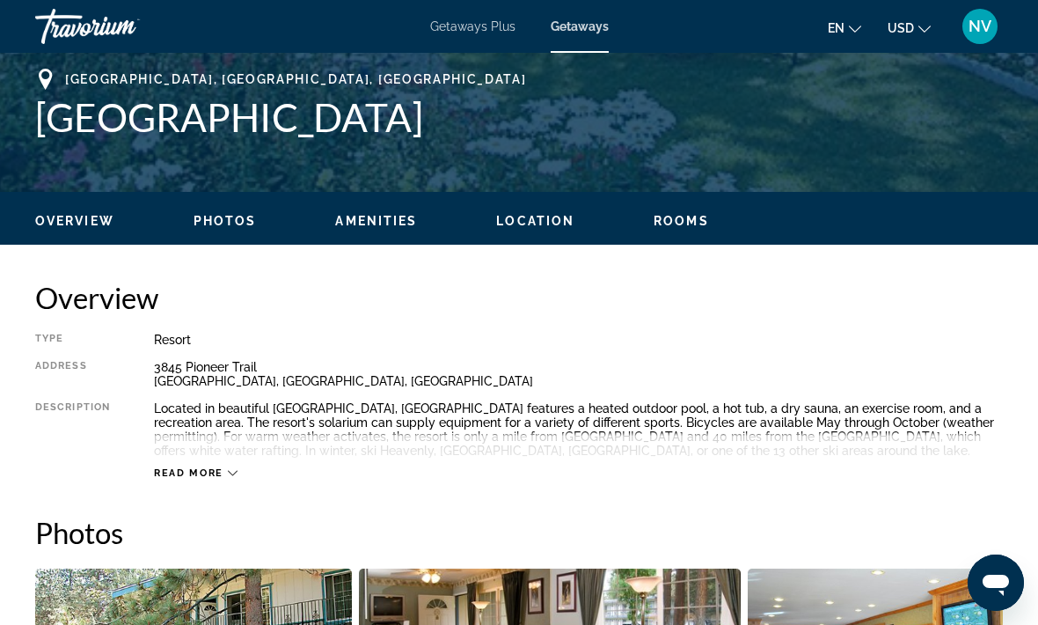
click at [220, 479] on span "Read more" at bounding box center [189, 472] width 70 height 11
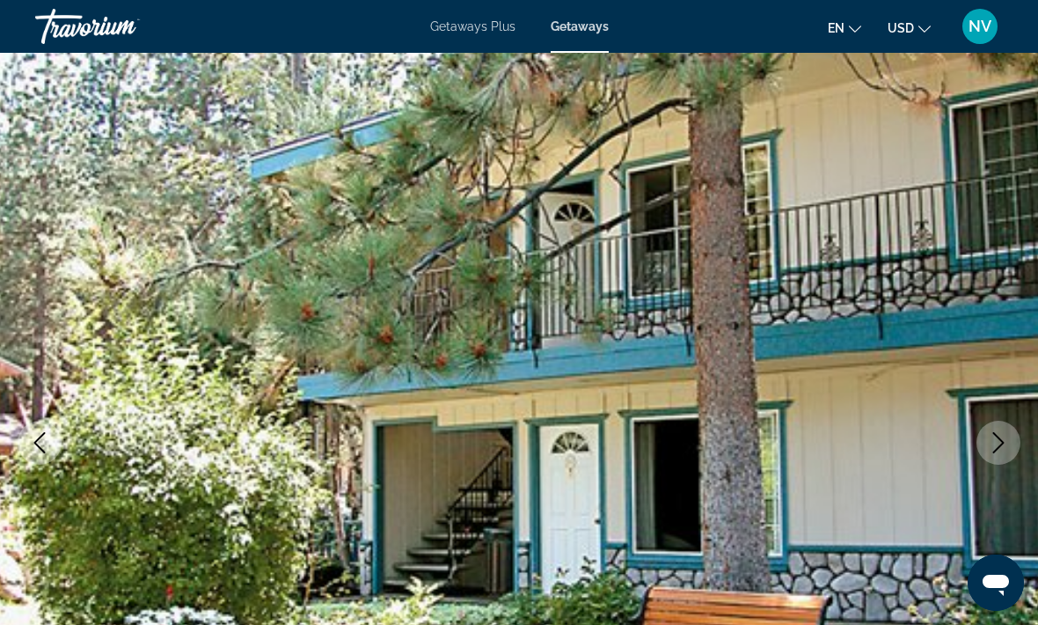
scroll to position [0, 0]
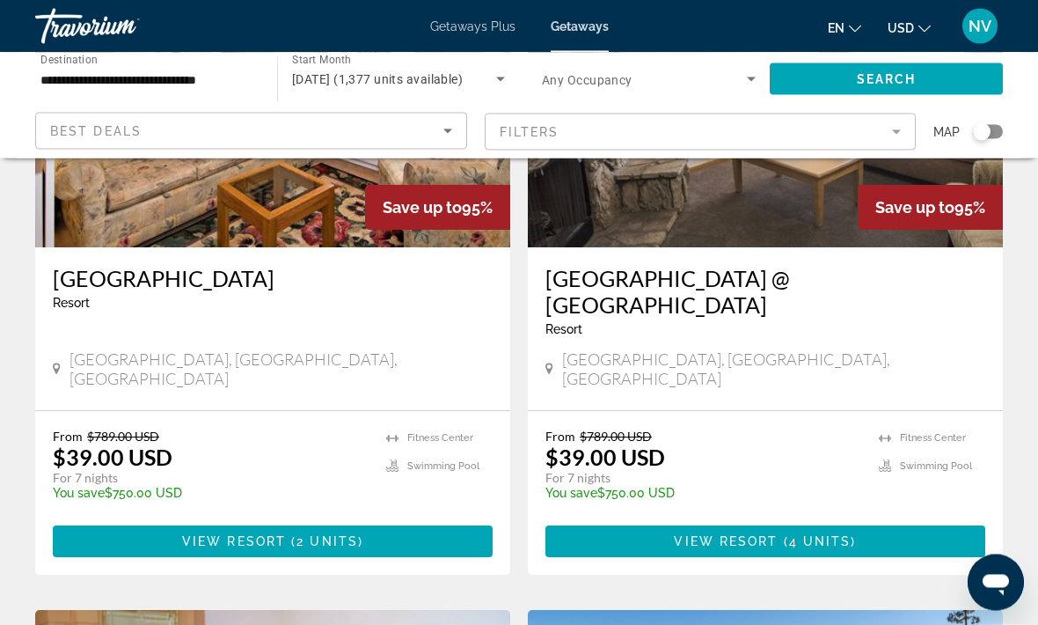
click at [643, 521] on span "Main content" at bounding box center [765, 542] width 440 height 42
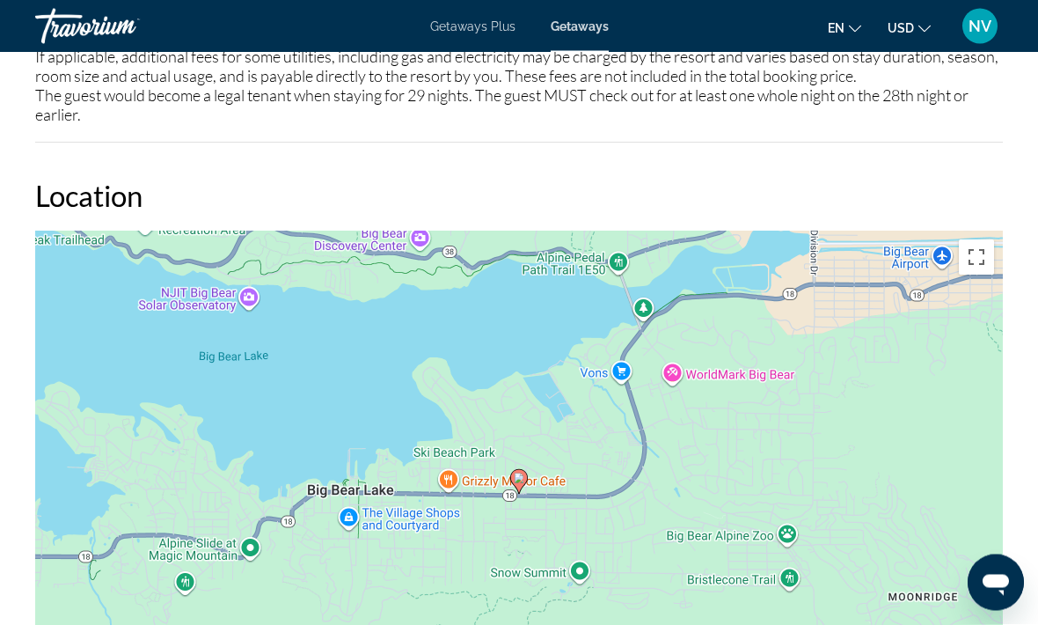
scroll to position [2643, 0]
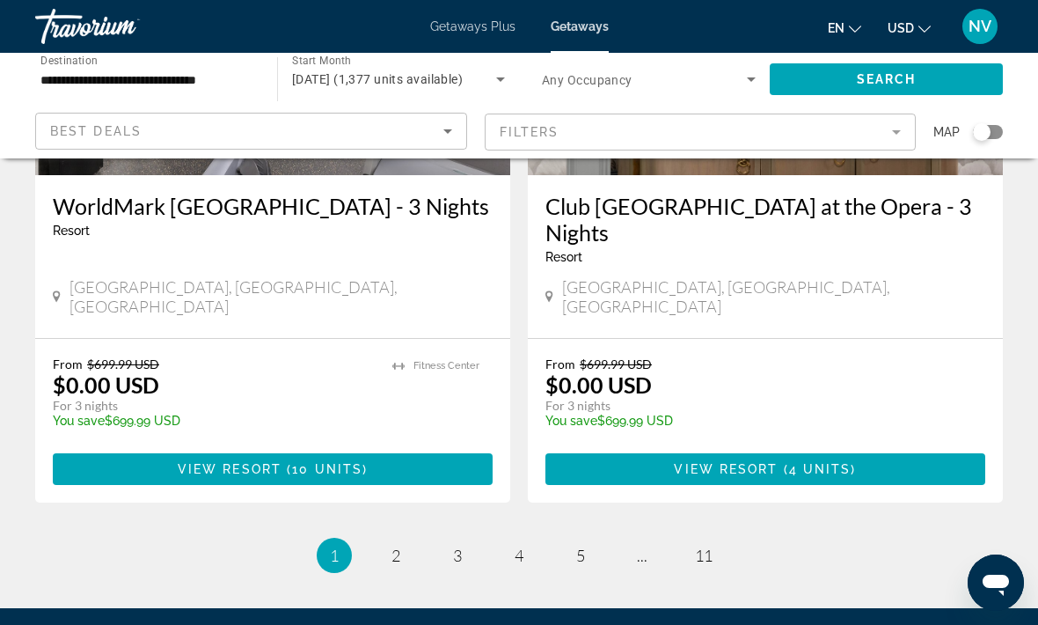
scroll to position [3546, 0]
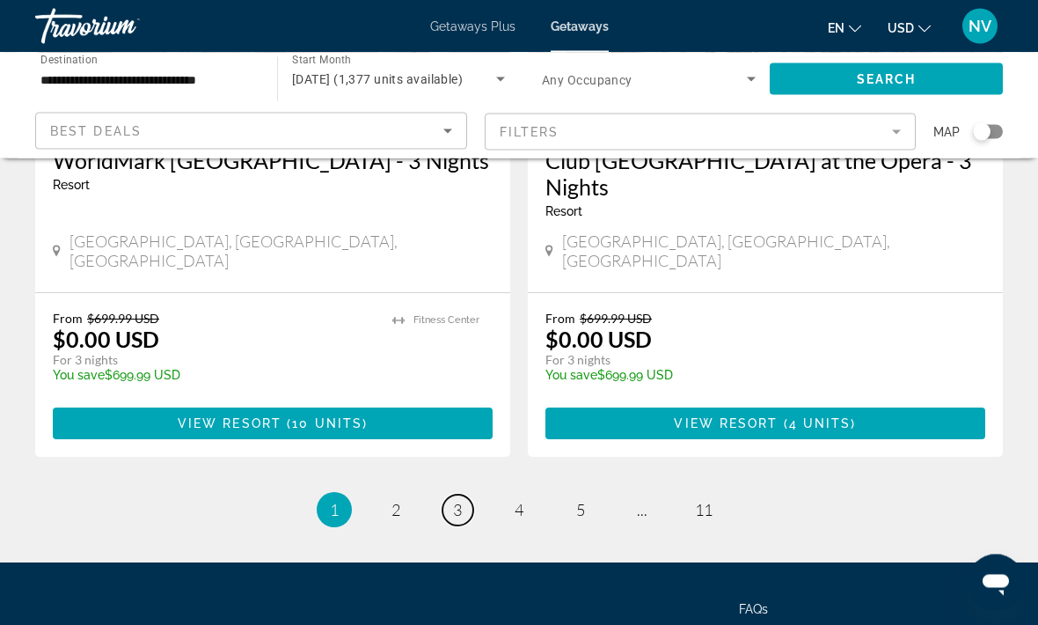
click at [457, 501] on span "3" at bounding box center [457, 510] width 9 height 19
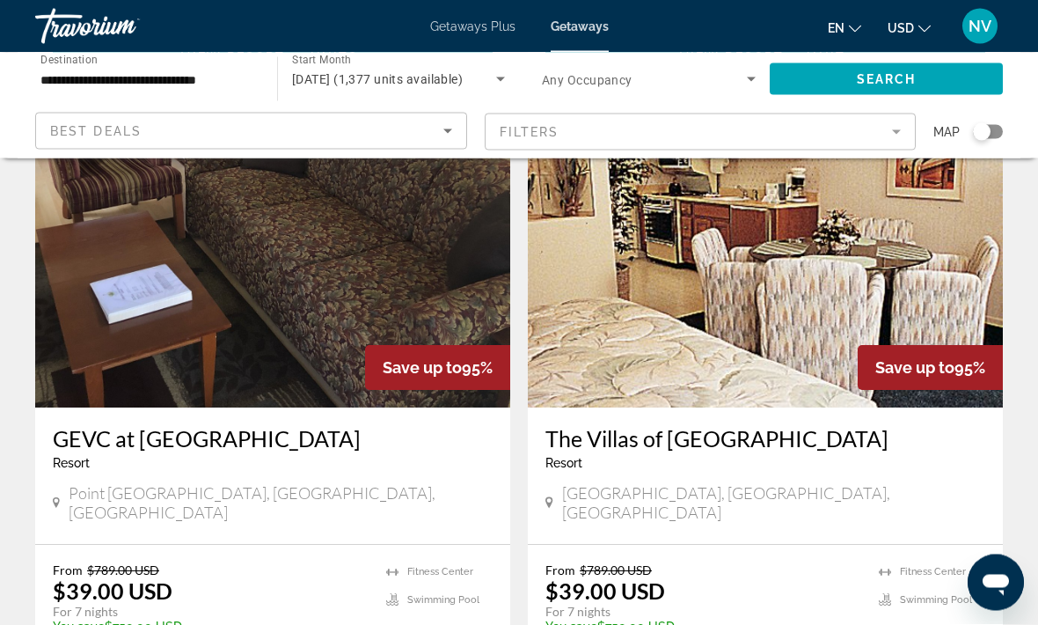
scroll to position [2001, 0]
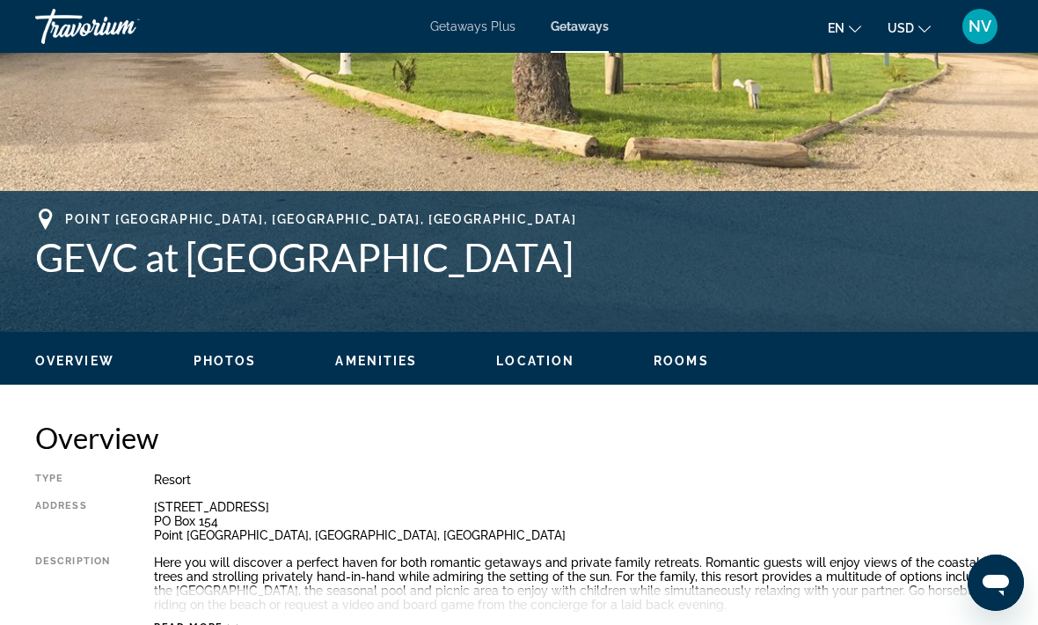
scroll to position [554, 0]
